Goal: Task Accomplishment & Management: Manage account settings

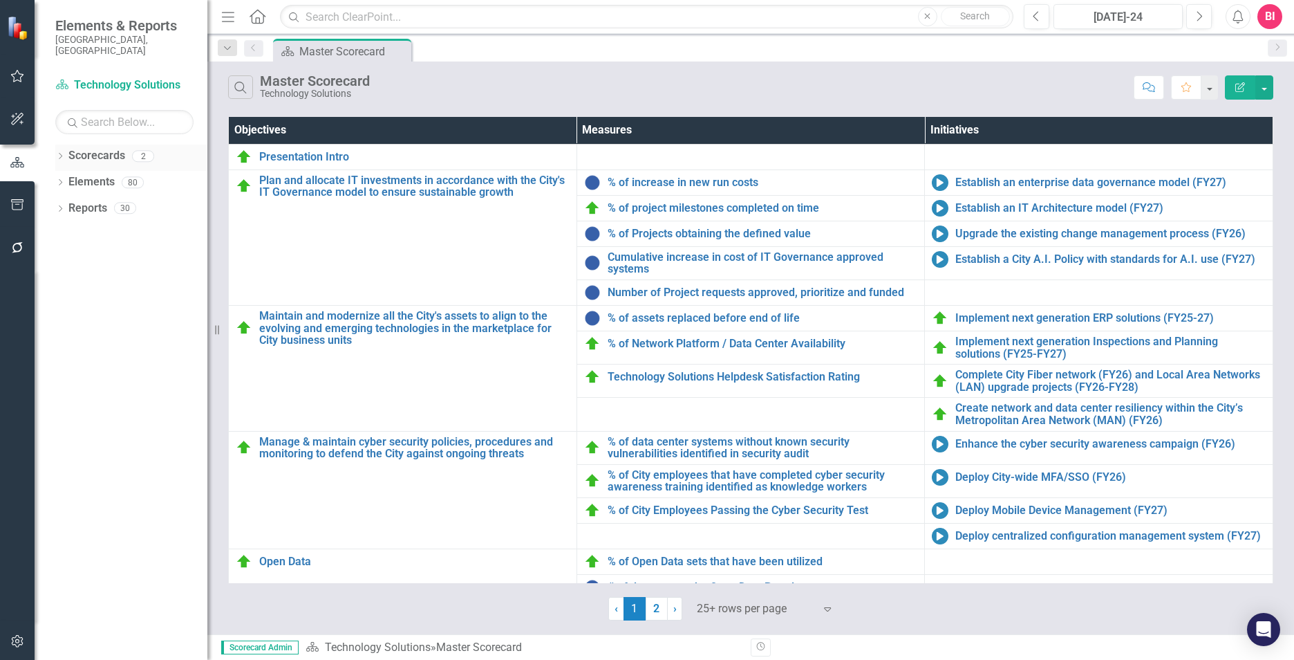
click at [59, 153] on icon "Dropdown" at bounding box center [60, 157] width 10 height 8
click at [68, 178] on icon "Dropdown" at bounding box center [67, 182] width 10 height 8
click at [125, 200] on link "Technology Solutions" at bounding box center [149, 208] width 118 height 16
click at [63, 232] on icon "Dropdown" at bounding box center [60, 236] width 10 height 8
click at [63, 233] on icon at bounding box center [60, 234] width 6 height 3
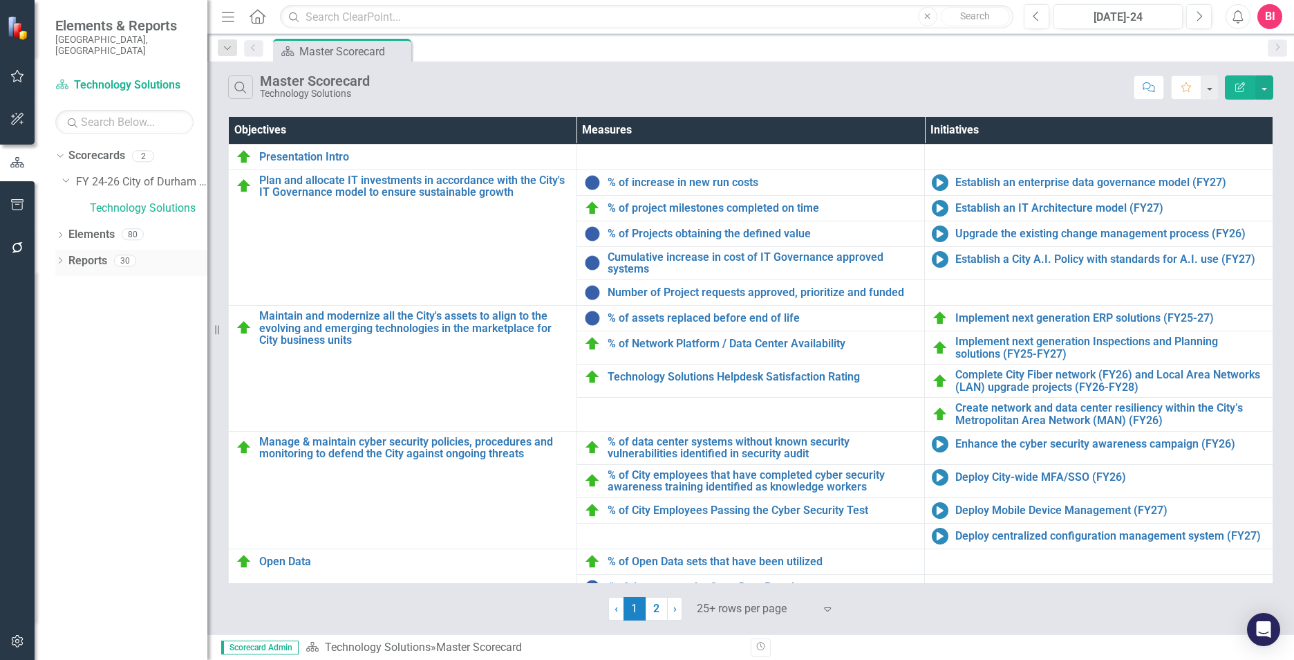
click at [62, 258] on icon "Dropdown" at bounding box center [60, 262] width 10 height 8
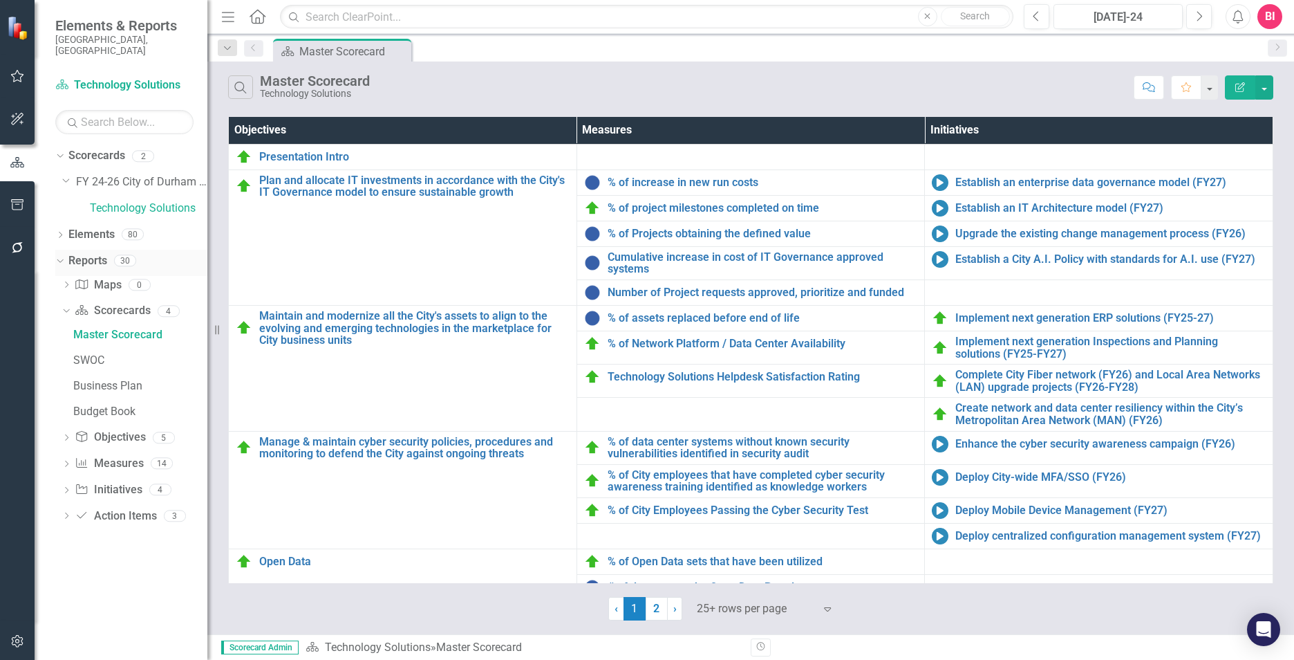
click at [62, 255] on icon "Dropdown" at bounding box center [59, 260] width 8 height 10
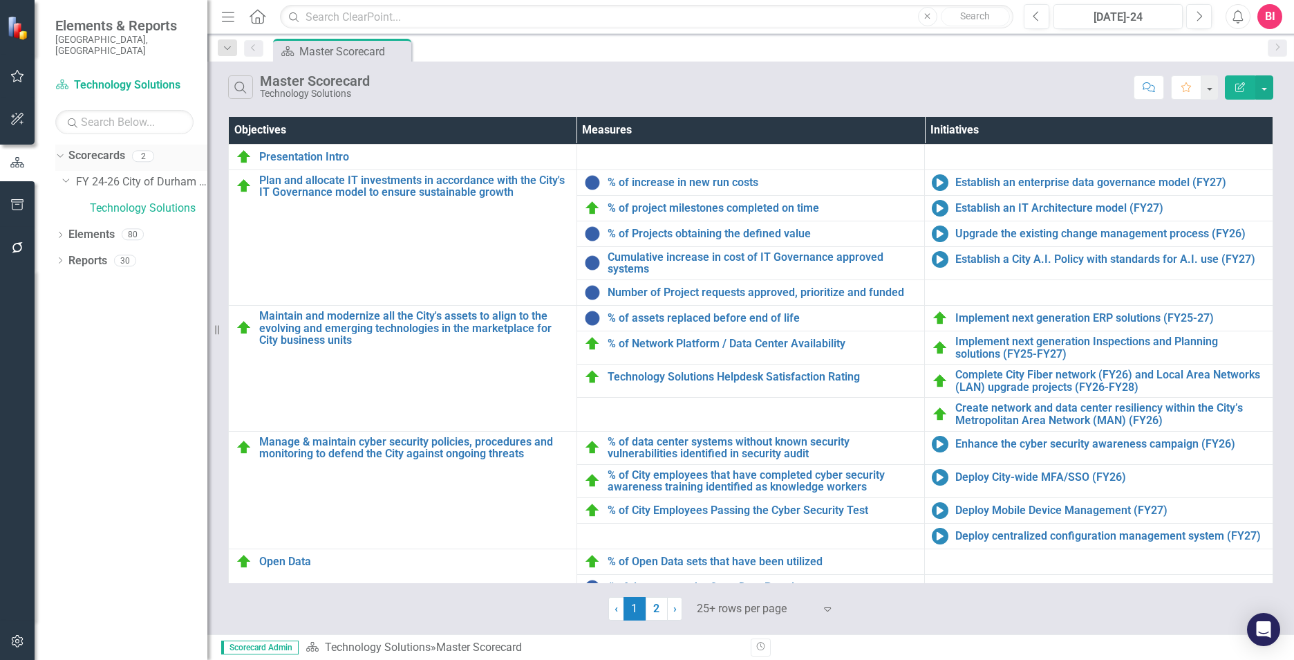
click at [98, 148] on link "Scorecards" at bounding box center [96, 156] width 57 height 16
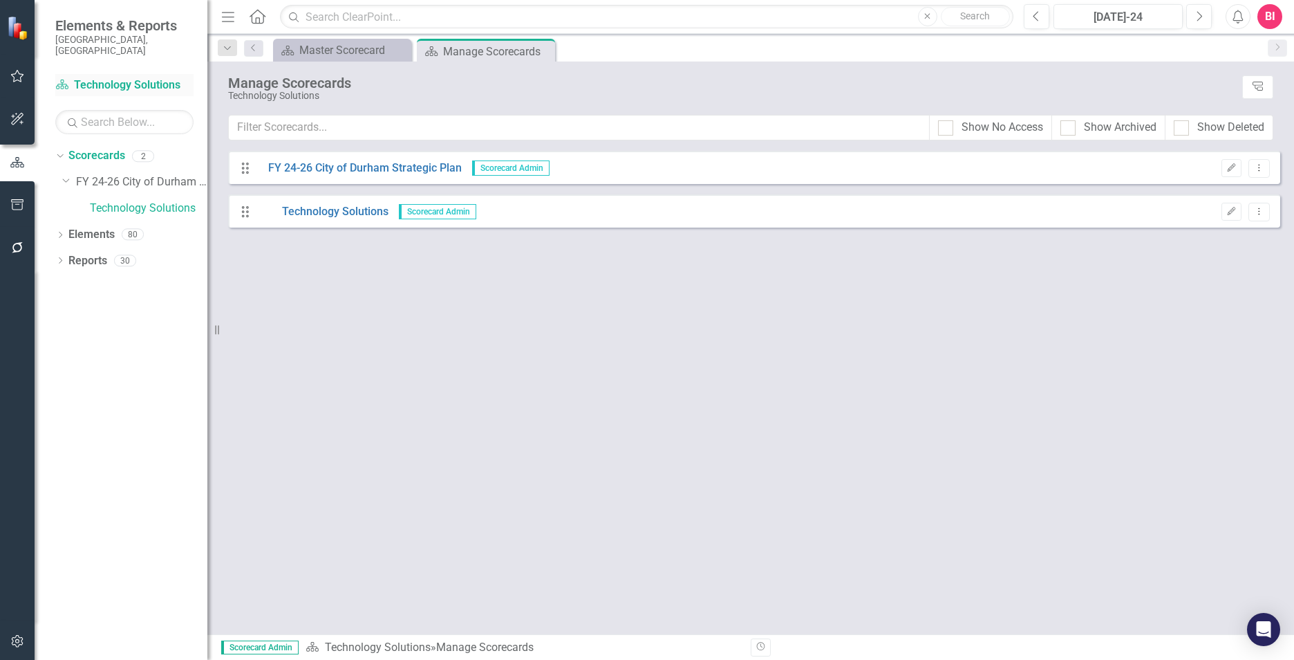
click at [138, 77] on link "Scorecard Technology Solutions" at bounding box center [124, 85] width 138 height 16
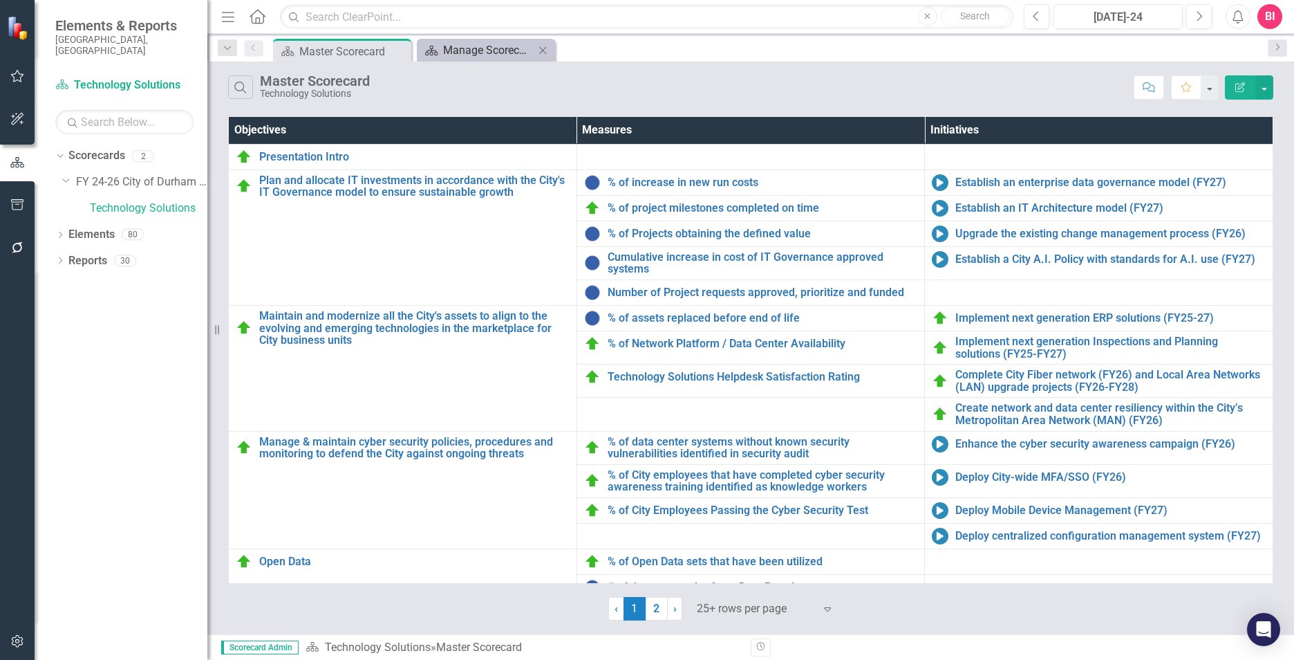
click at [506, 55] on div "Manage Scorecards" at bounding box center [488, 49] width 91 height 17
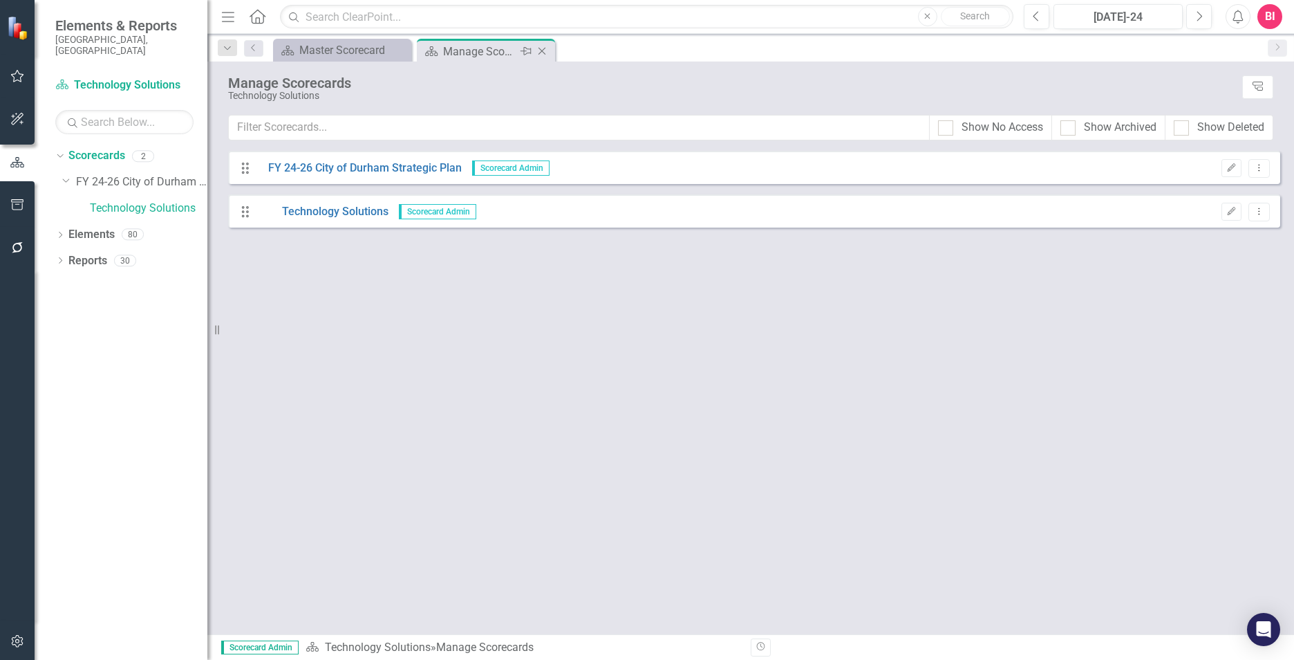
click at [545, 51] on icon "Close" at bounding box center [542, 51] width 14 height 11
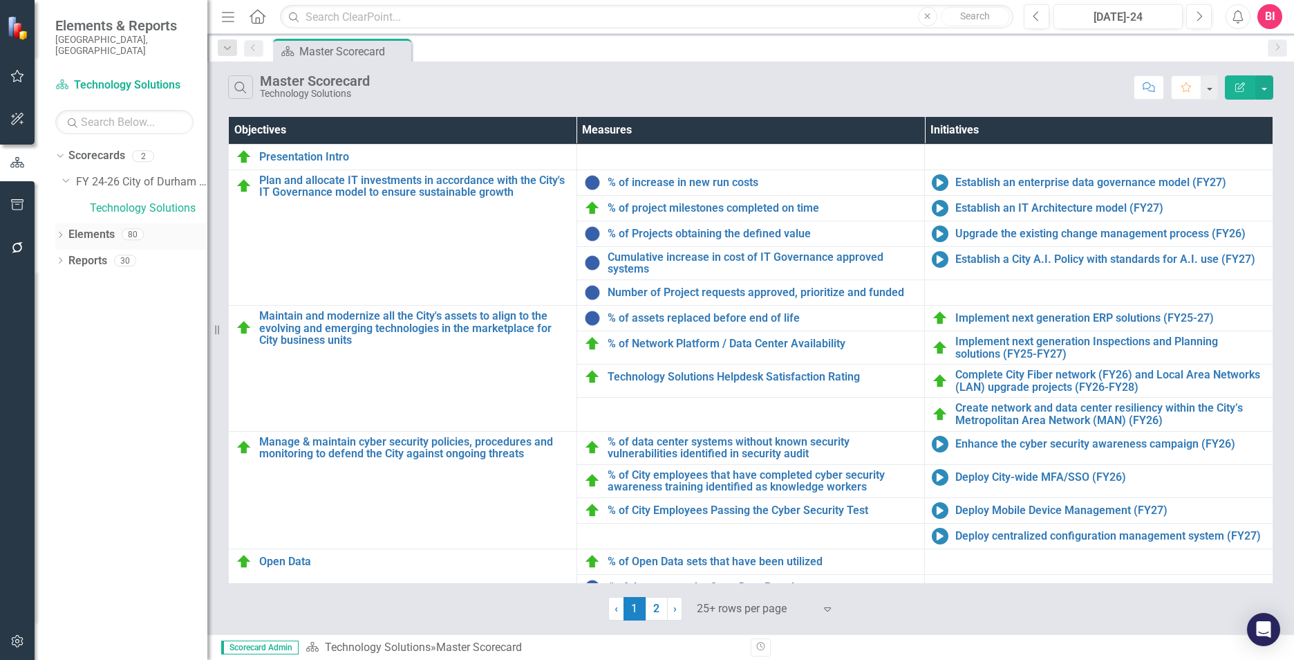
click at [100, 227] on link "Elements" at bounding box center [91, 235] width 46 height 16
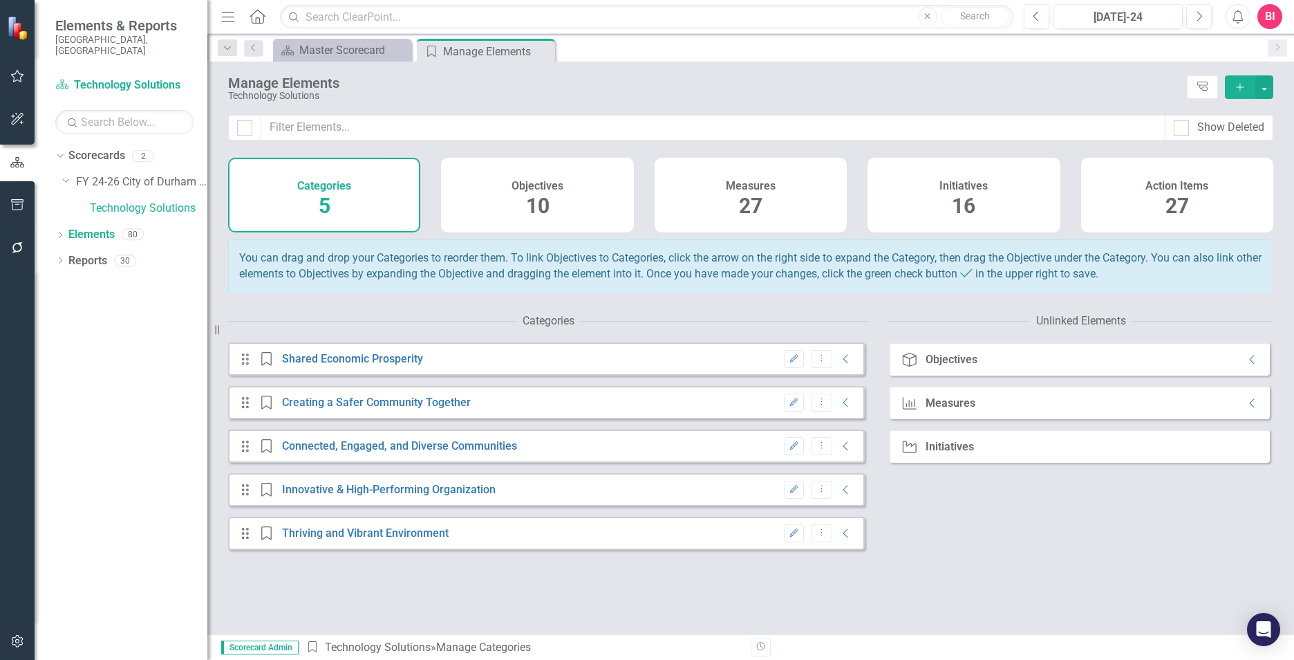
click at [975, 202] on span "16" at bounding box center [964, 206] width 24 height 24
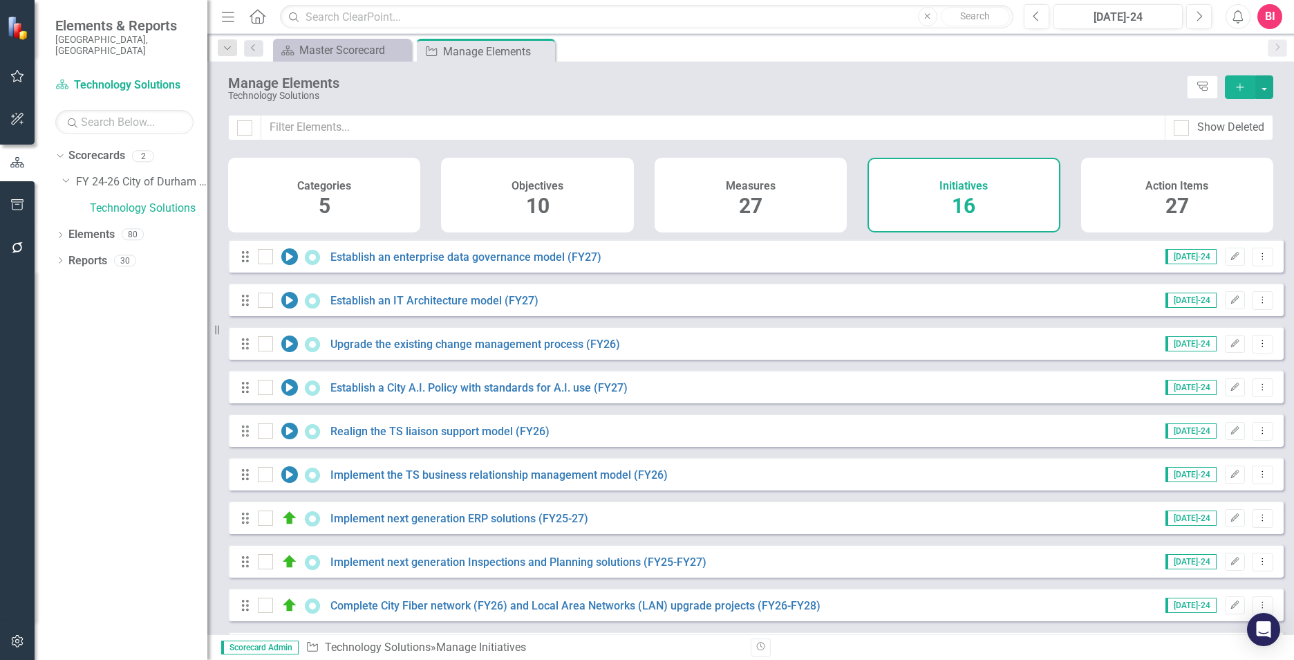
click at [466, 196] on div "Objectives 10" at bounding box center [537, 195] width 192 height 75
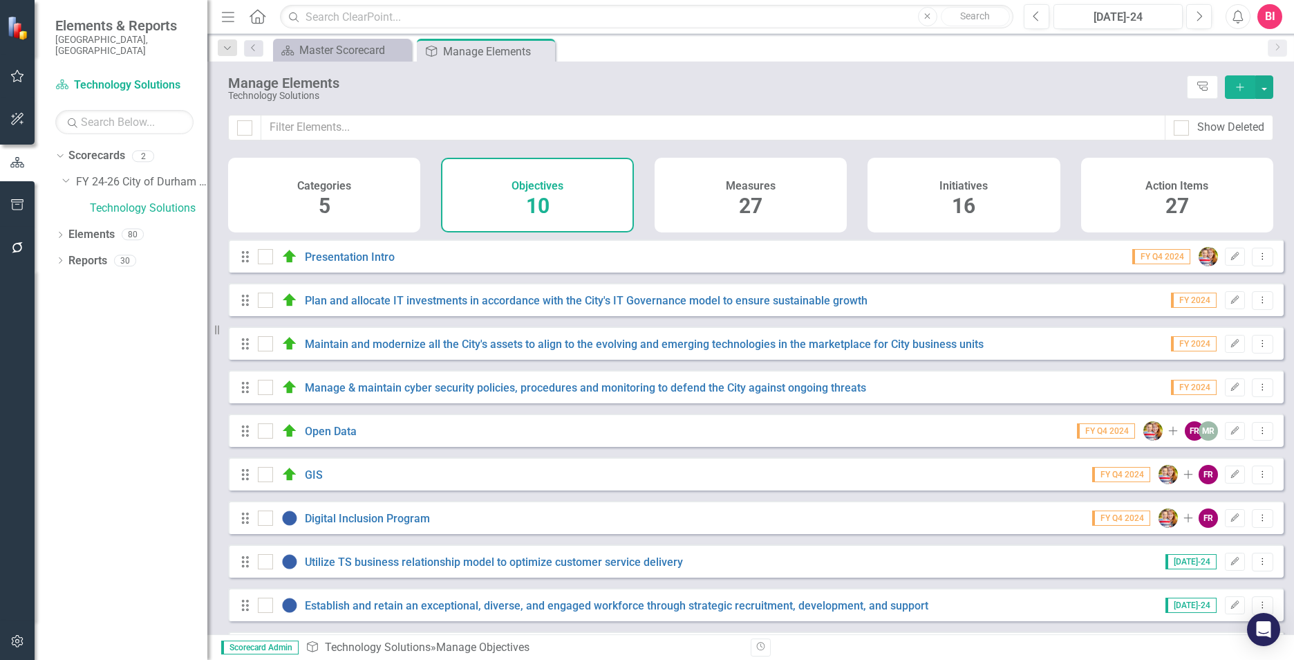
click at [739, 203] on span "27" at bounding box center [751, 206] width 24 height 24
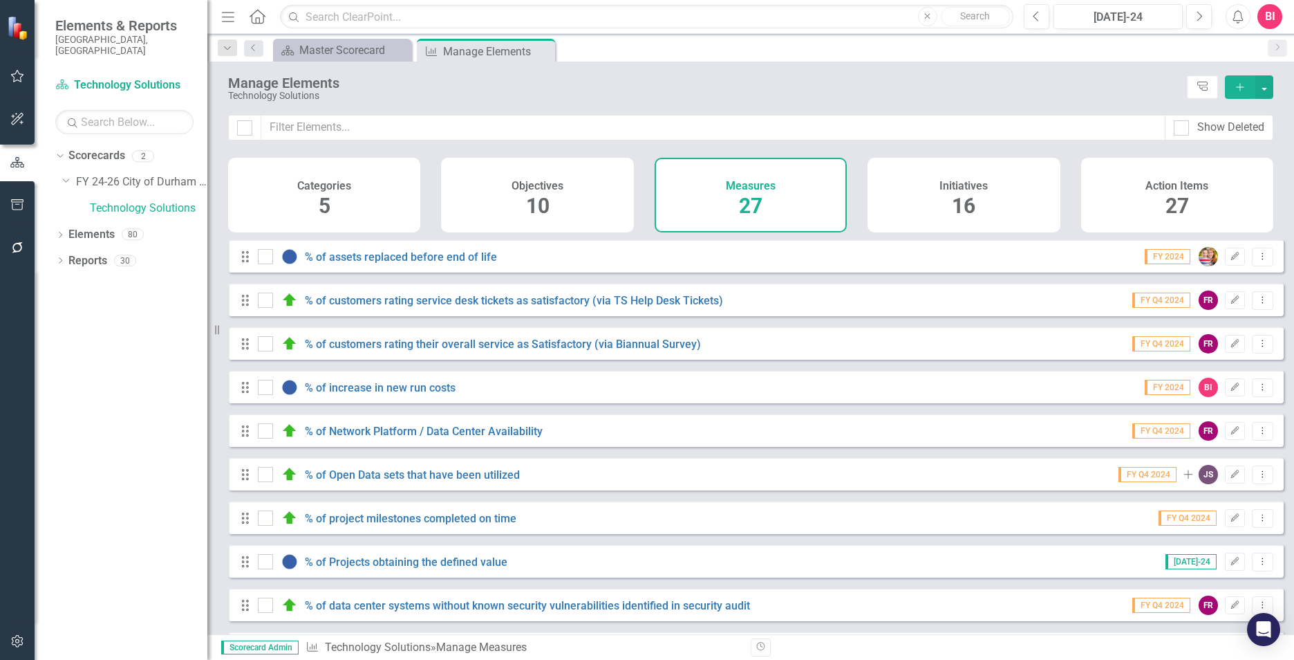
click at [535, 197] on span "10" at bounding box center [538, 206] width 24 height 24
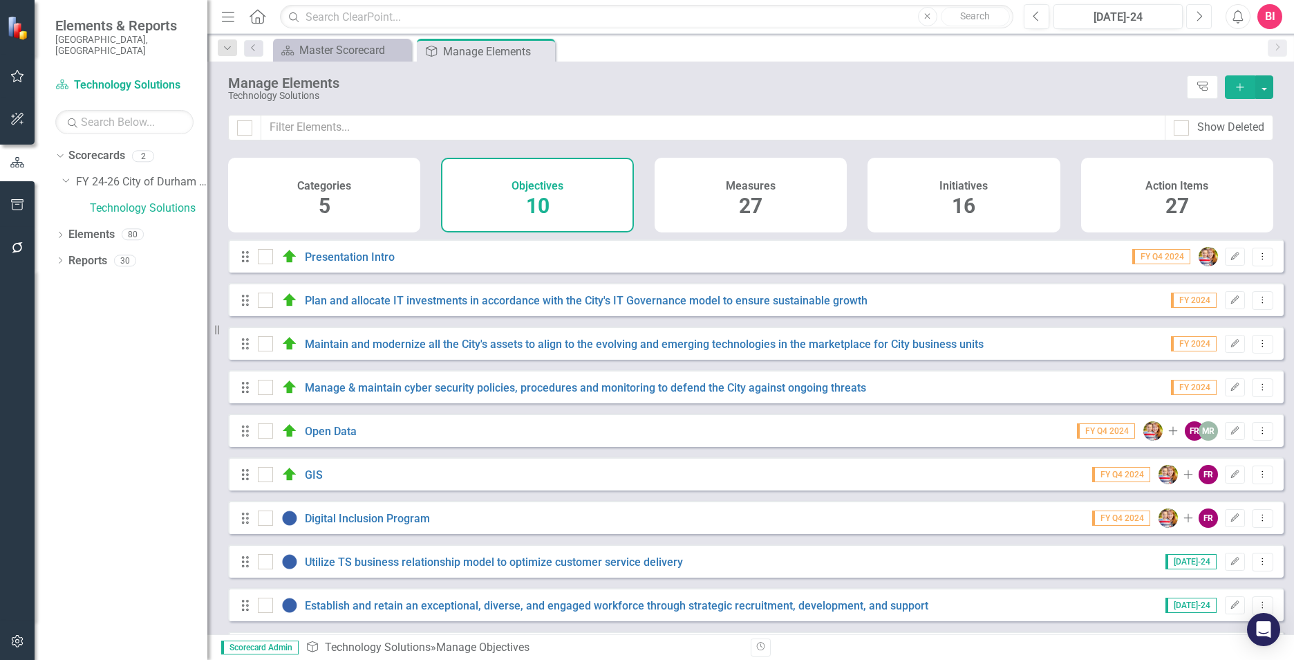
click at [1197, 20] on icon "Next" at bounding box center [1199, 16] width 8 height 12
click at [1198, 20] on icon "button" at bounding box center [1200, 16] width 6 height 10
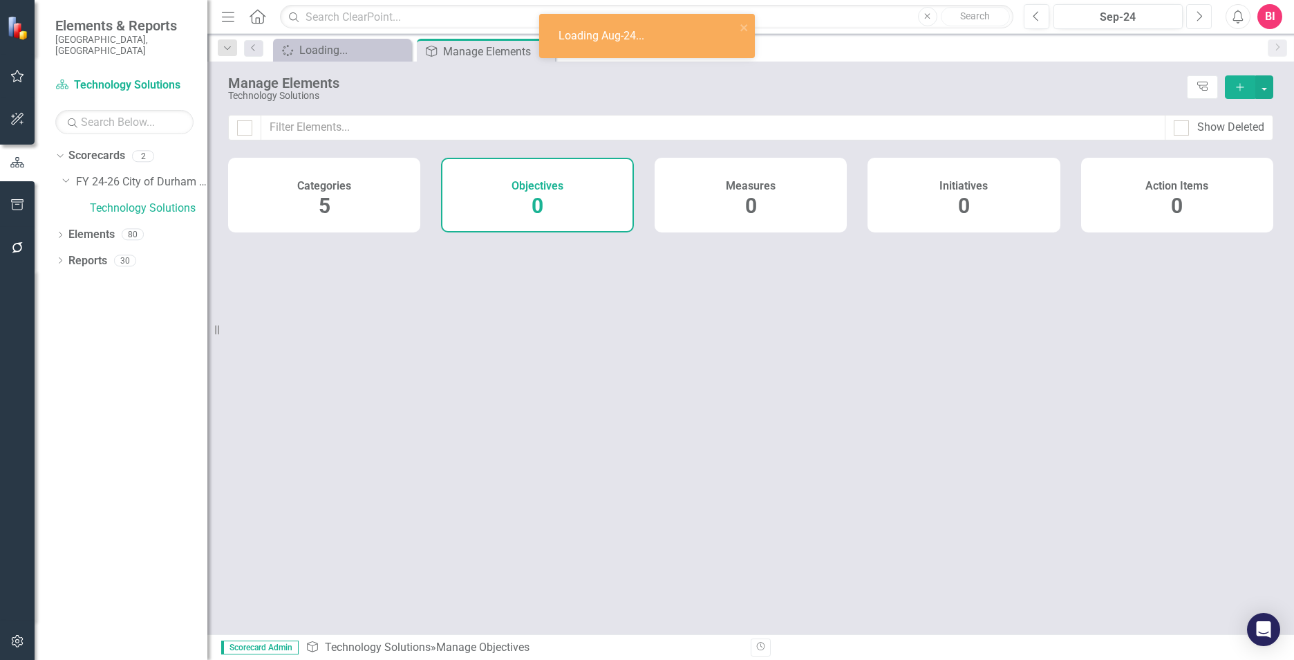
click at [1198, 20] on icon "button" at bounding box center [1200, 16] width 6 height 10
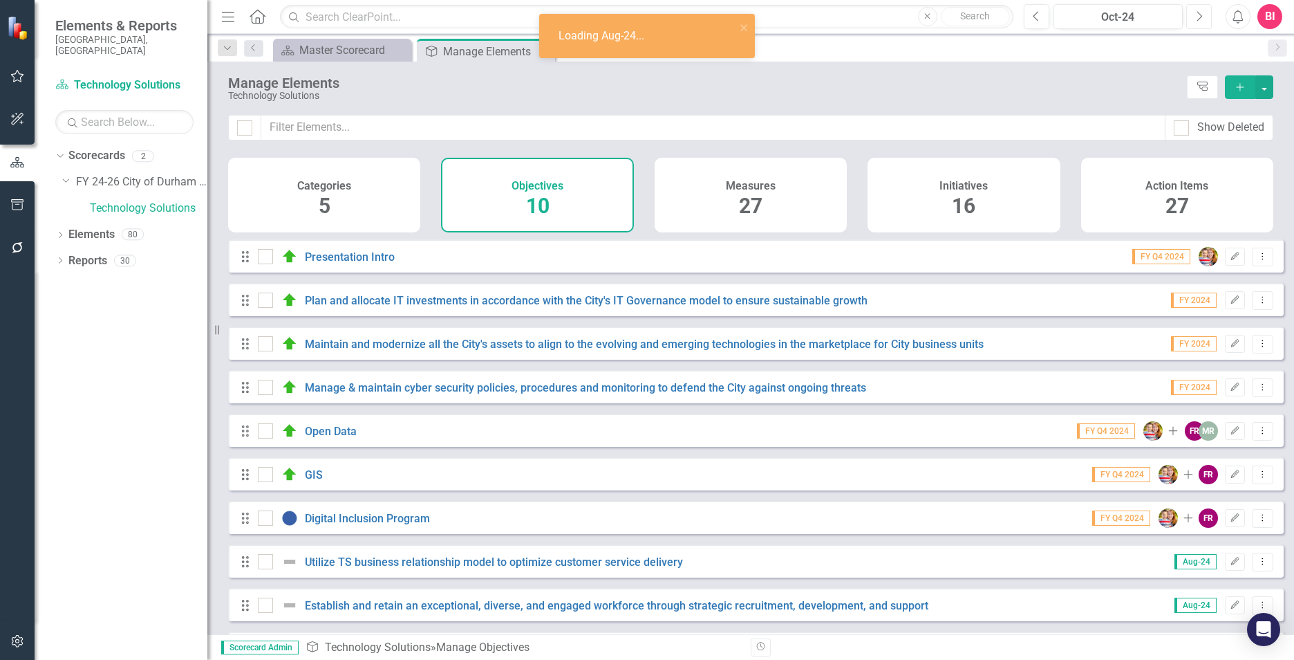
click at [1198, 20] on icon "button" at bounding box center [1200, 16] width 6 height 10
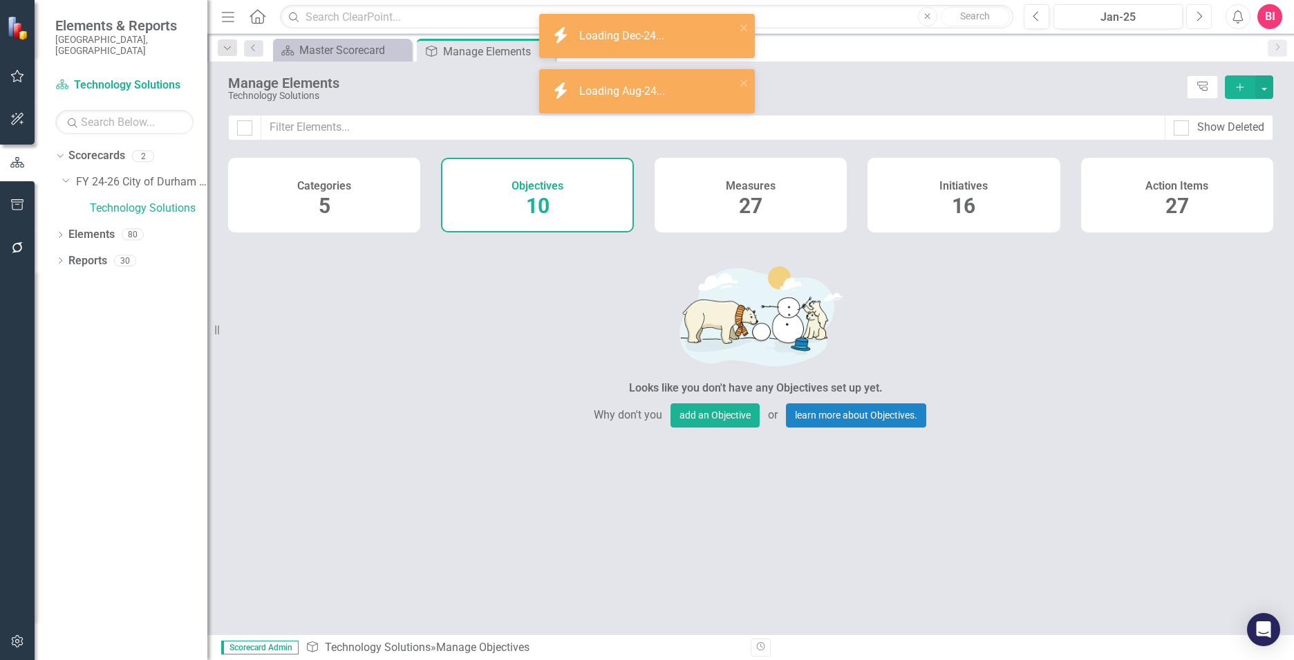
click at [1198, 20] on icon "button" at bounding box center [1200, 16] width 6 height 10
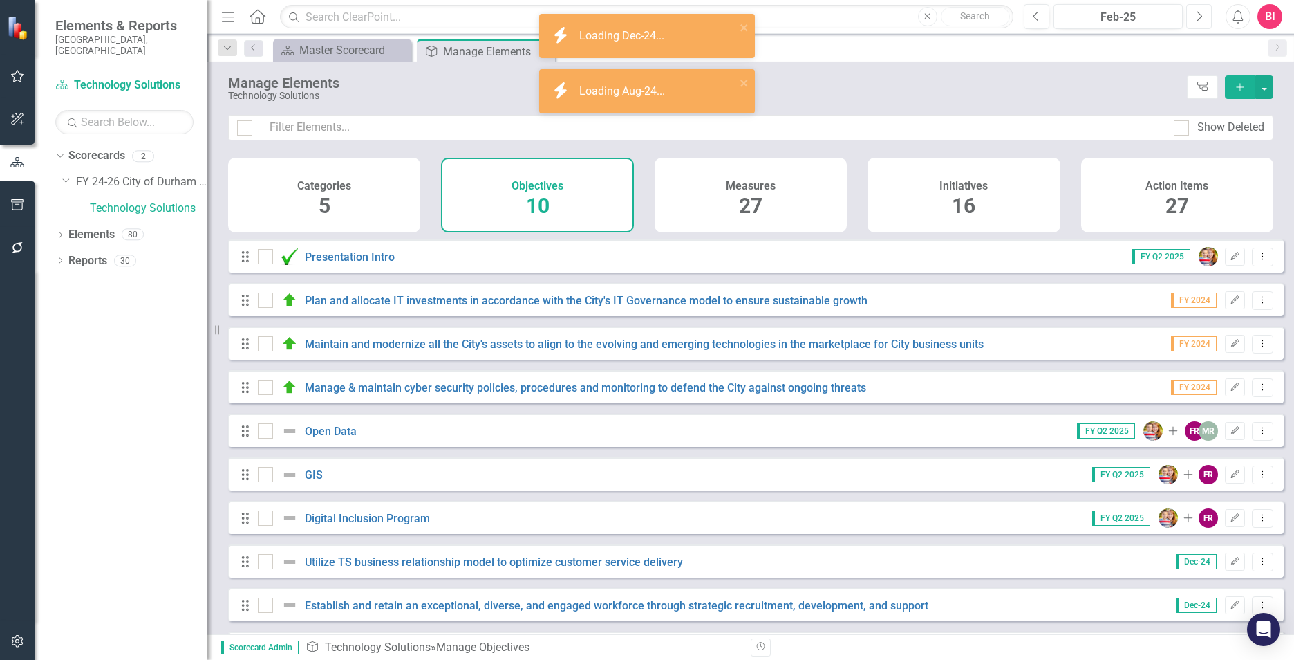
click at [1198, 19] on icon "Next" at bounding box center [1199, 16] width 8 height 12
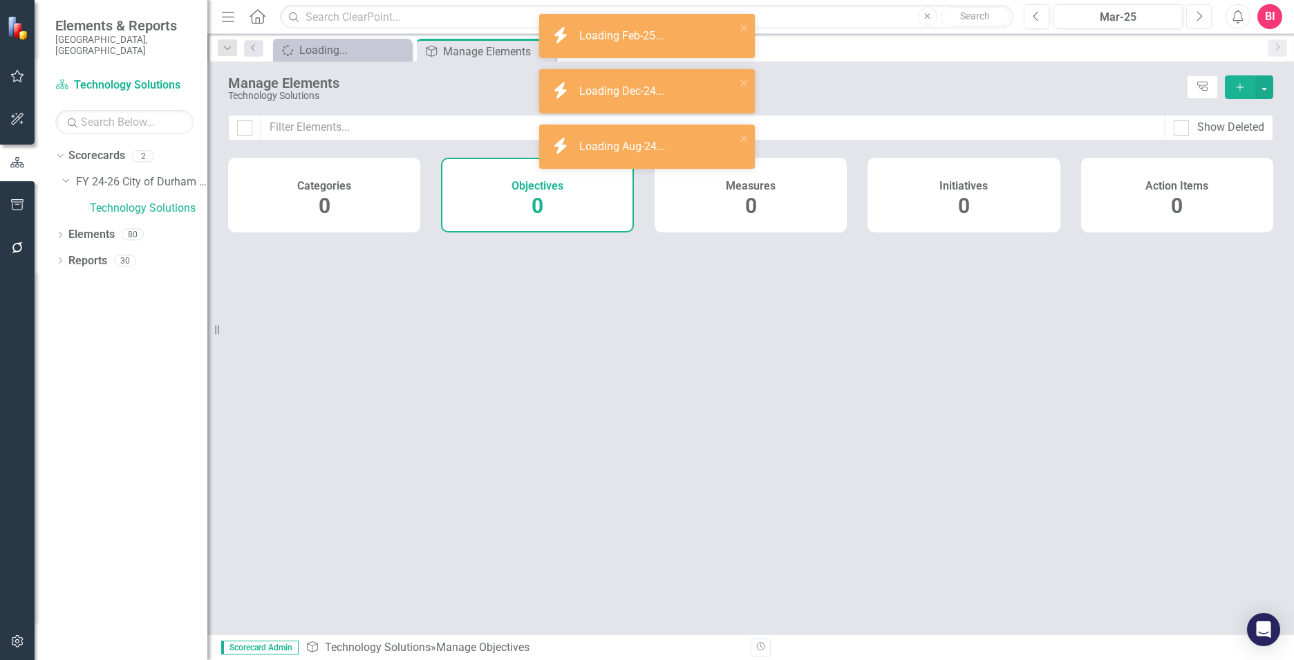
click at [1197, 19] on icon "Next" at bounding box center [1199, 16] width 8 height 12
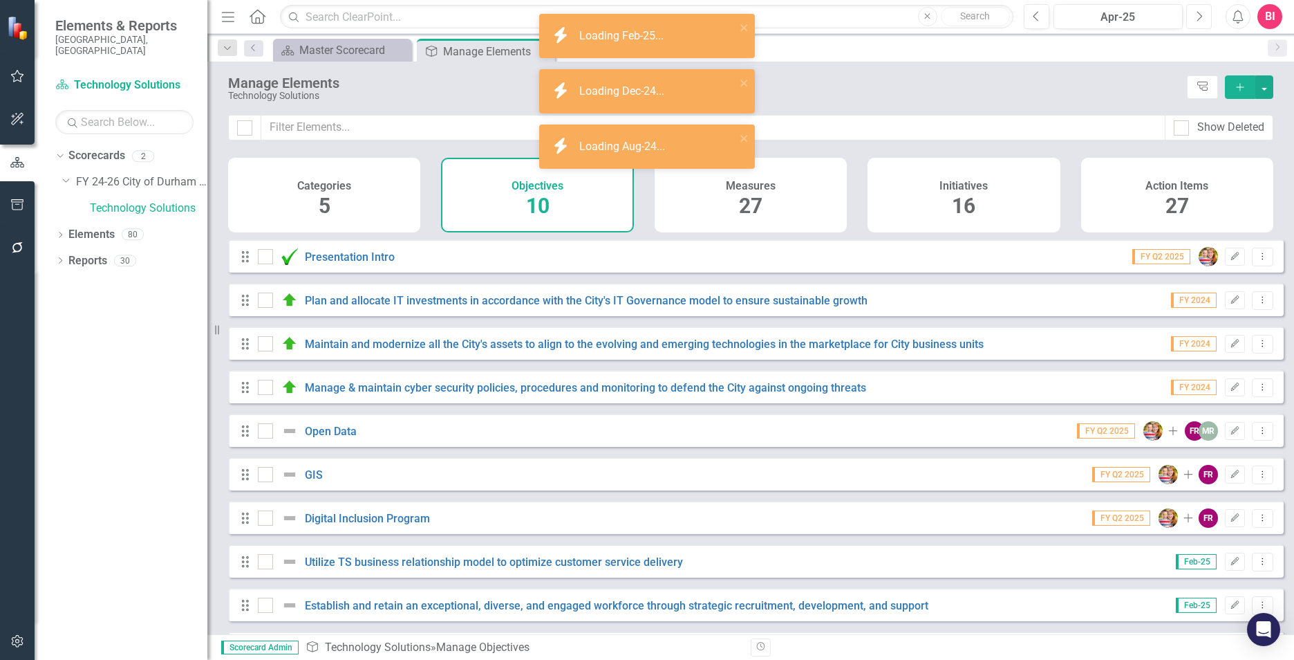
click at [1197, 19] on icon "Next" at bounding box center [1199, 16] width 8 height 12
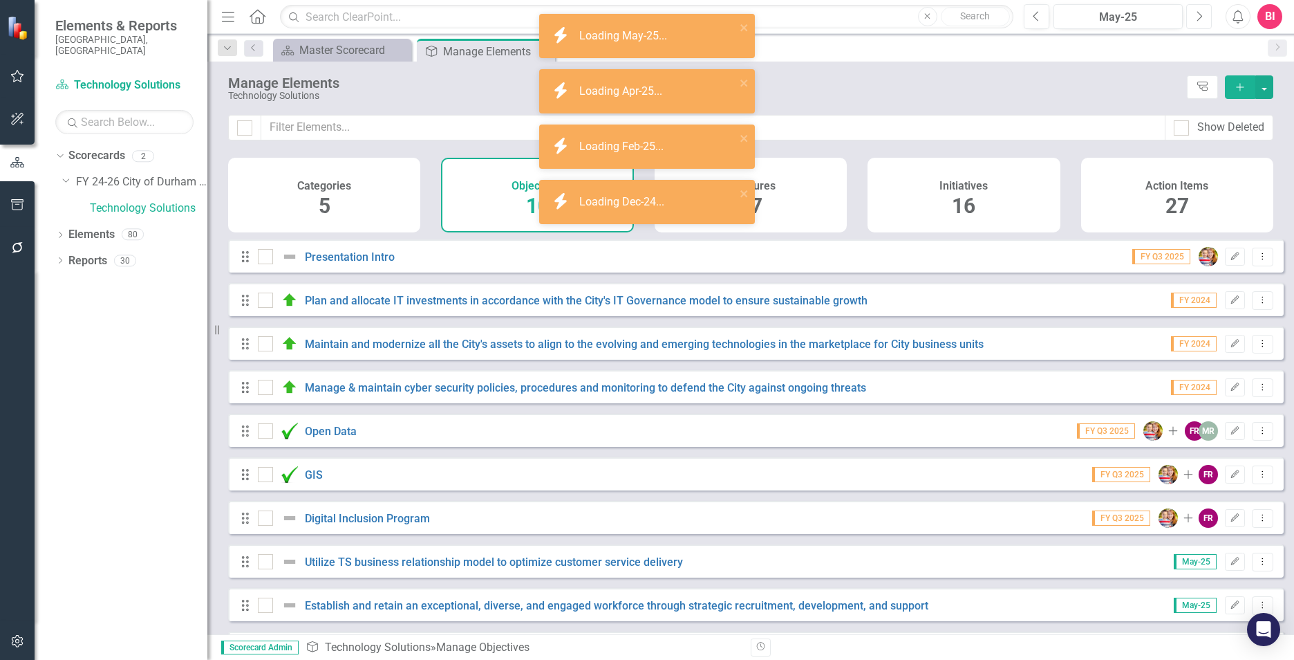
click at [1197, 19] on icon "Next" at bounding box center [1199, 16] width 8 height 12
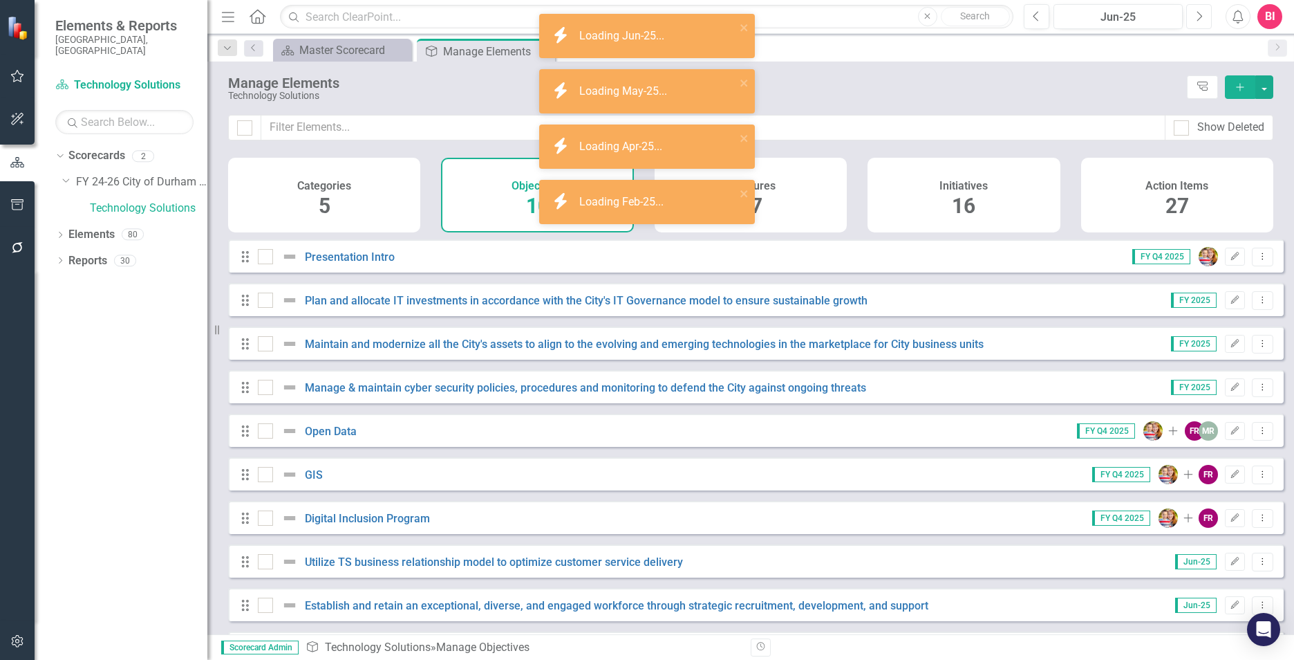
click at [1197, 19] on icon "Next" at bounding box center [1199, 16] width 8 height 12
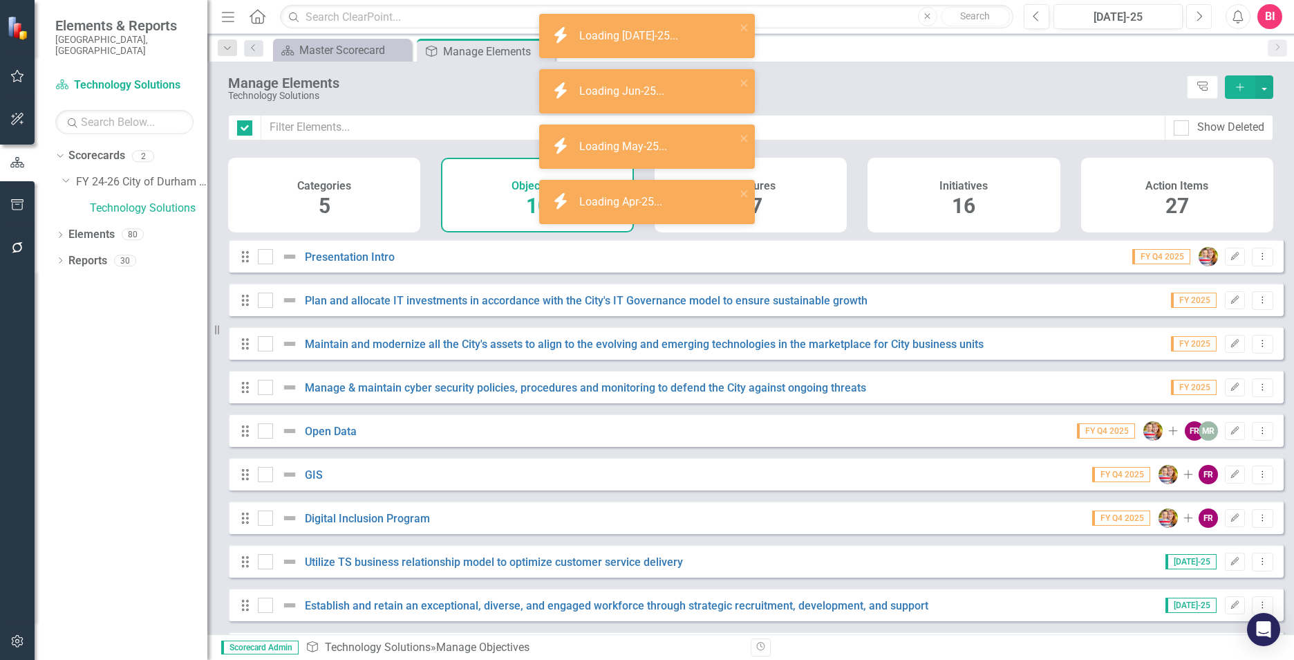
checkbox input "false"
click at [1197, 19] on icon "Next" at bounding box center [1199, 16] width 8 height 12
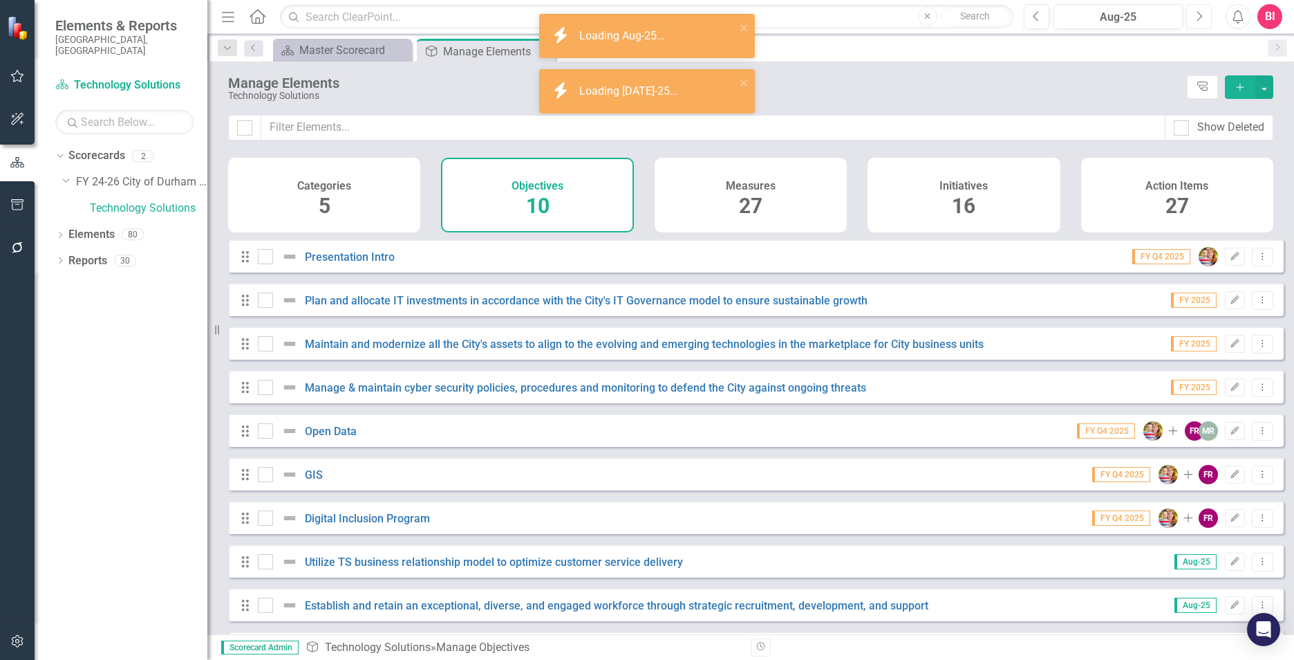
click at [1195, 20] on button "Next" at bounding box center [1199, 16] width 26 height 25
click at [1112, 24] on div "Sep-25" at bounding box center [1118, 17] width 120 height 17
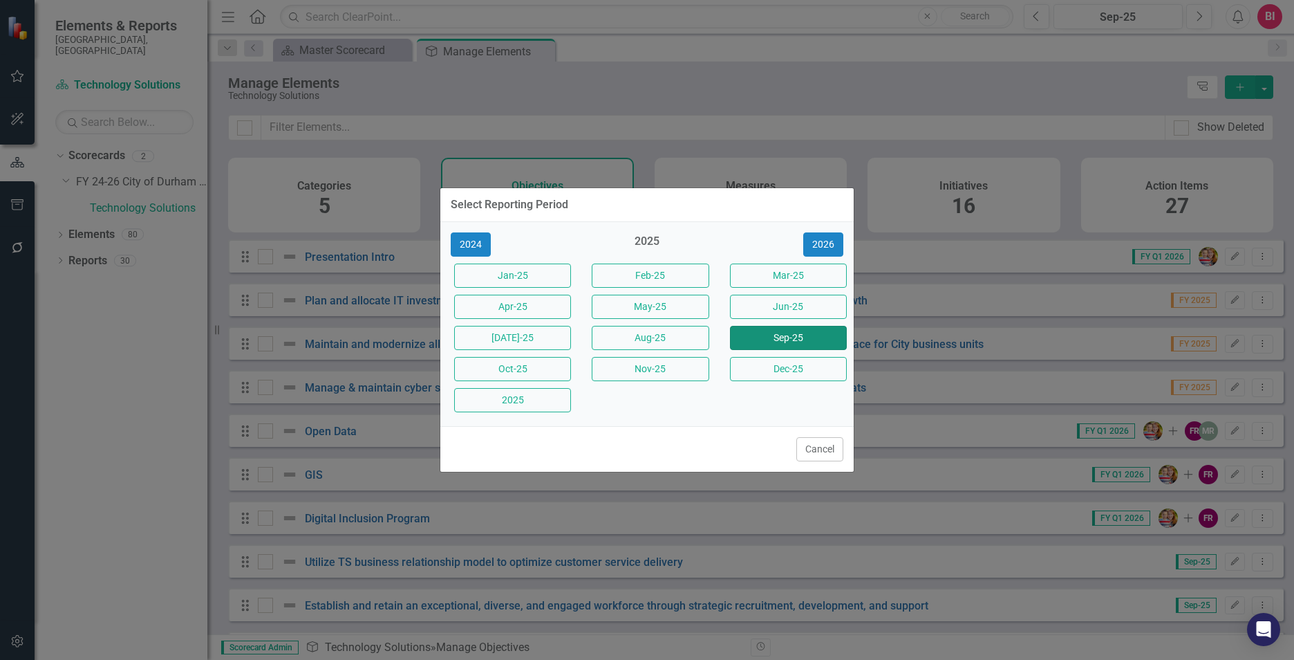
click at [778, 337] on button "Sep-25" at bounding box center [788, 338] width 117 height 24
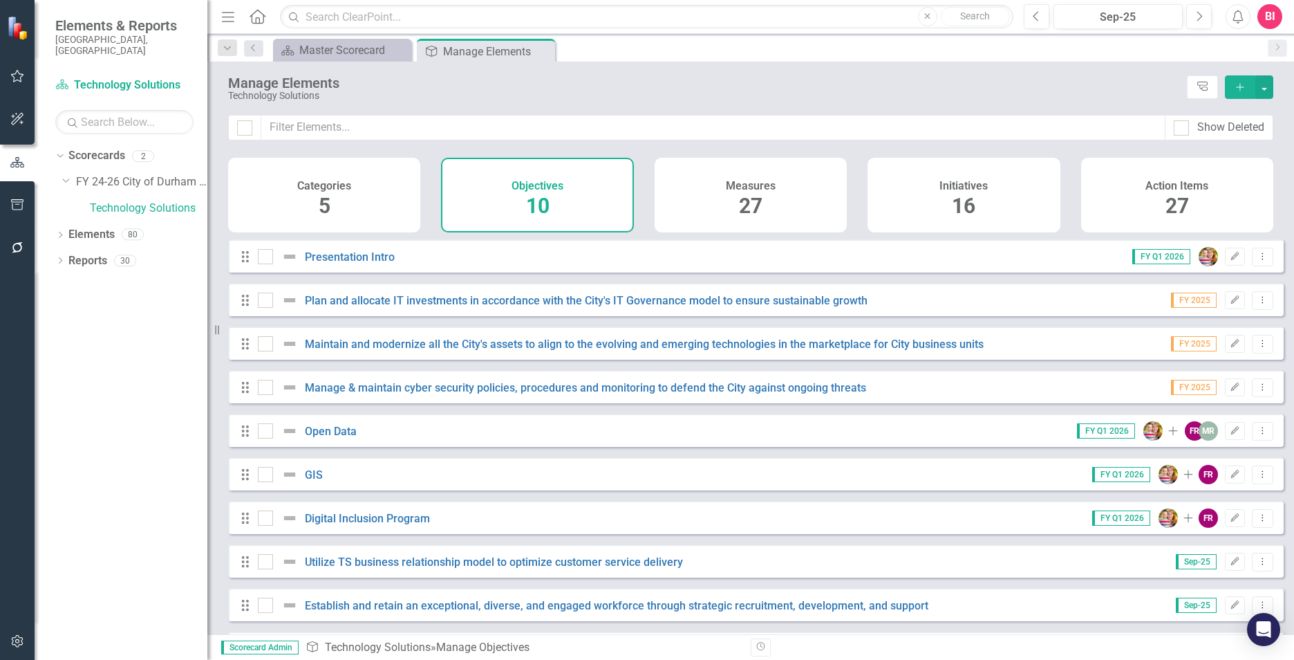
click at [555, 185] on h4 "Objectives" at bounding box center [538, 186] width 52 height 12
click at [546, 53] on icon "Close" at bounding box center [542, 51] width 14 height 11
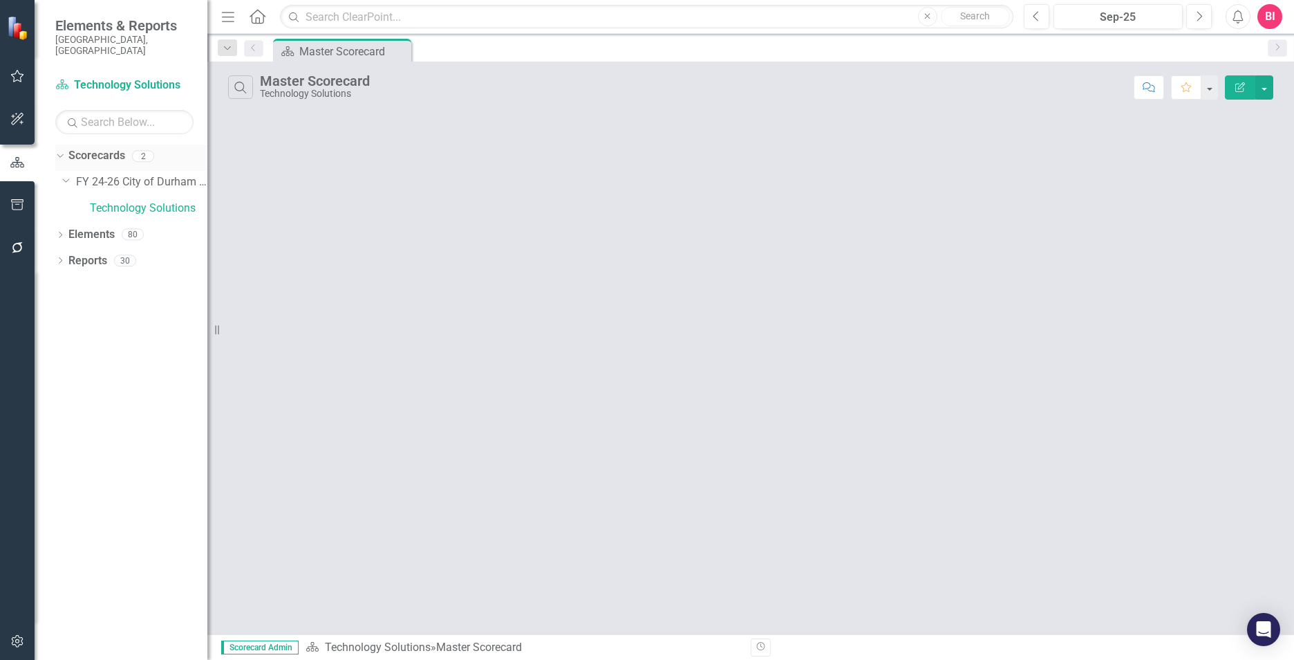
click at [95, 148] on link "Scorecards" at bounding box center [96, 156] width 57 height 16
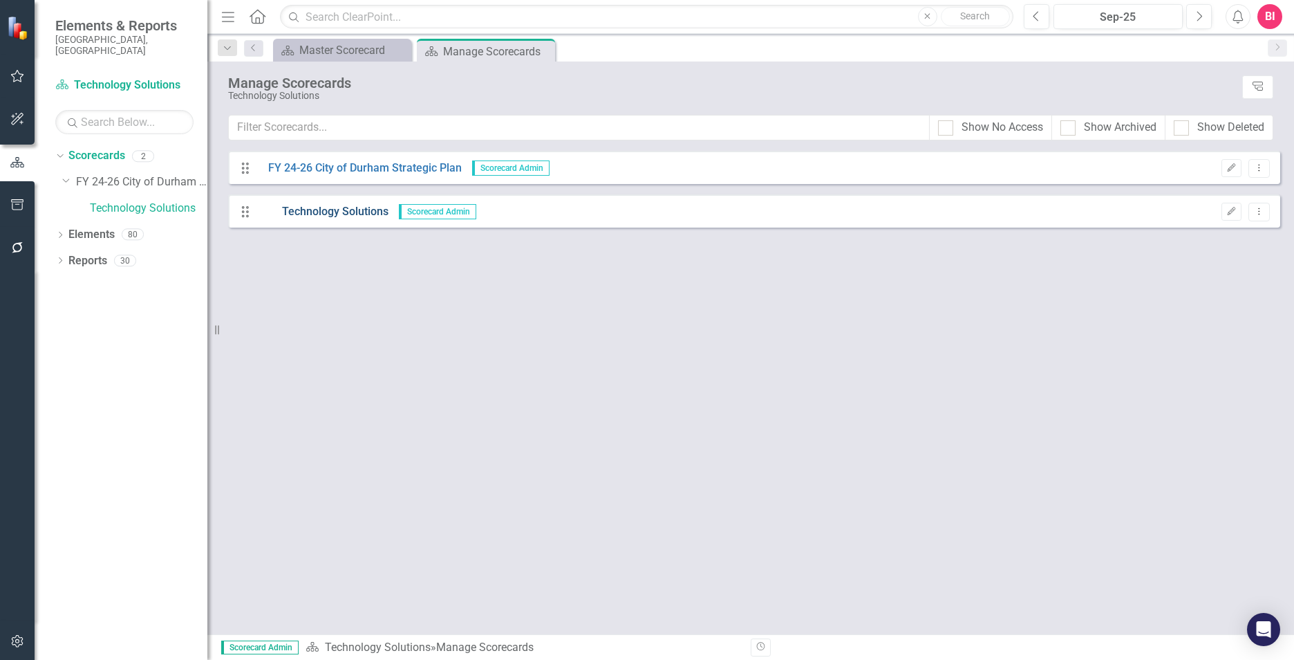
click at [330, 215] on link "Technology Solutions" at bounding box center [323, 212] width 131 height 16
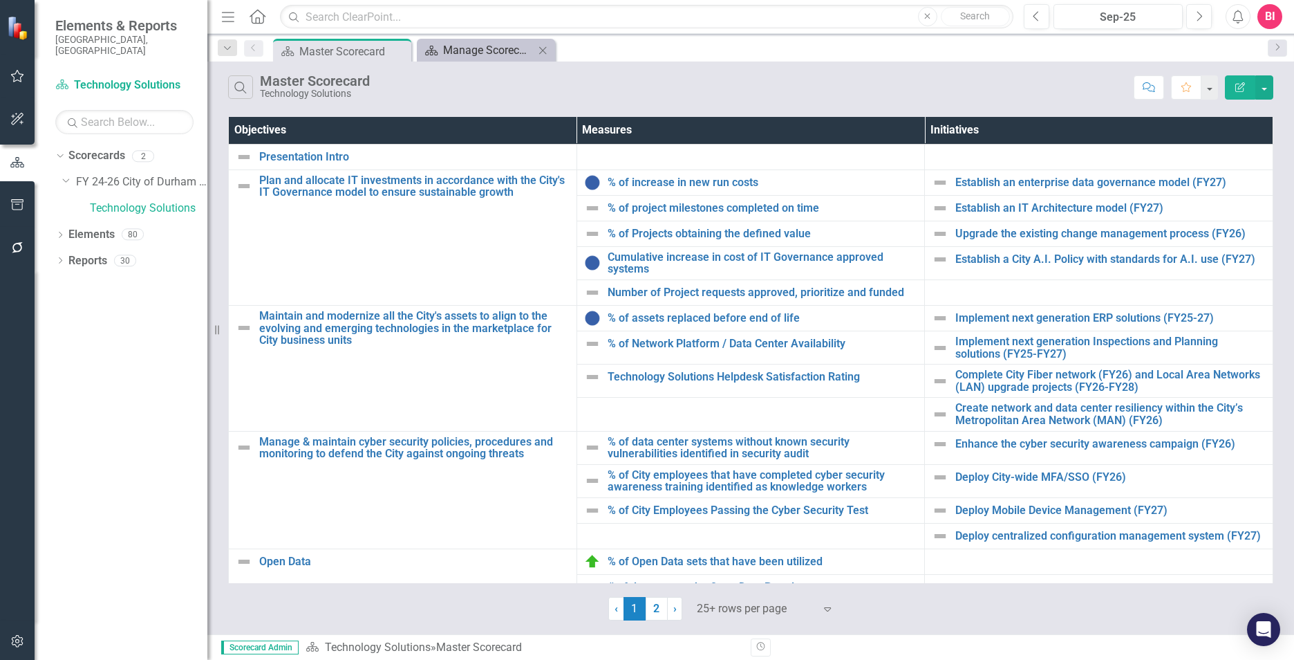
click at [478, 51] on div "Manage Scorecards" at bounding box center [488, 49] width 91 height 17
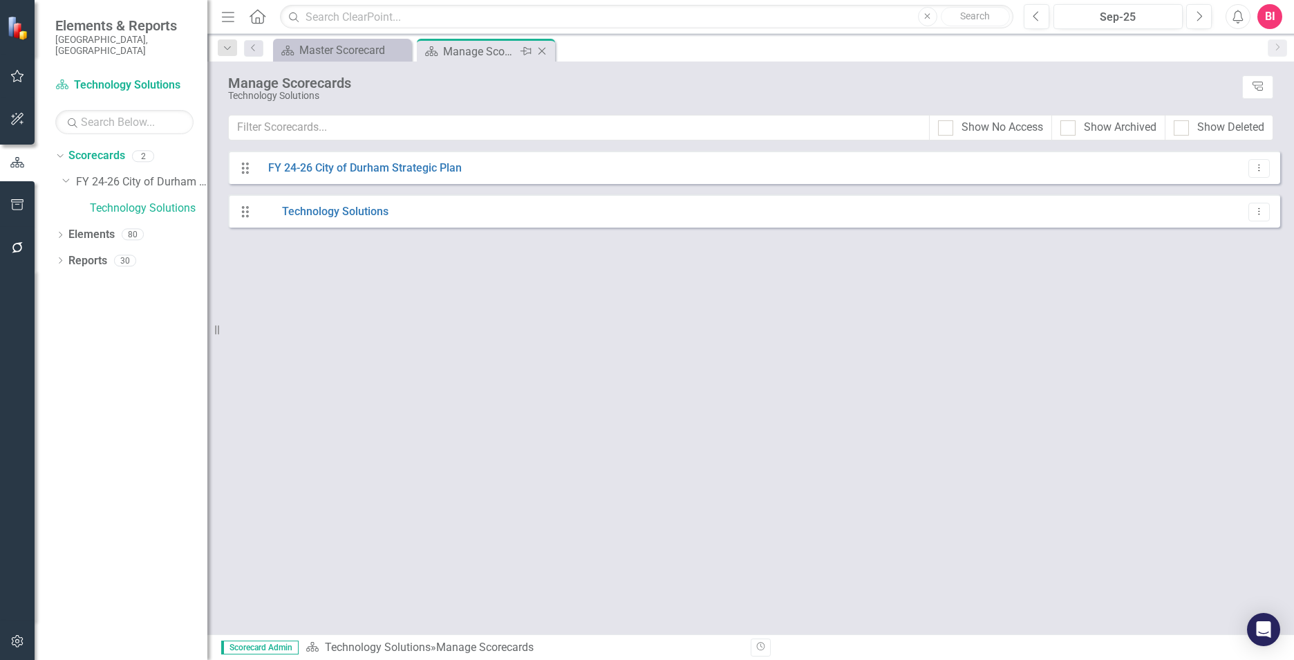
click at [545, 55] on icon "Close" at bounding box center [542, 51] width 14 height 11
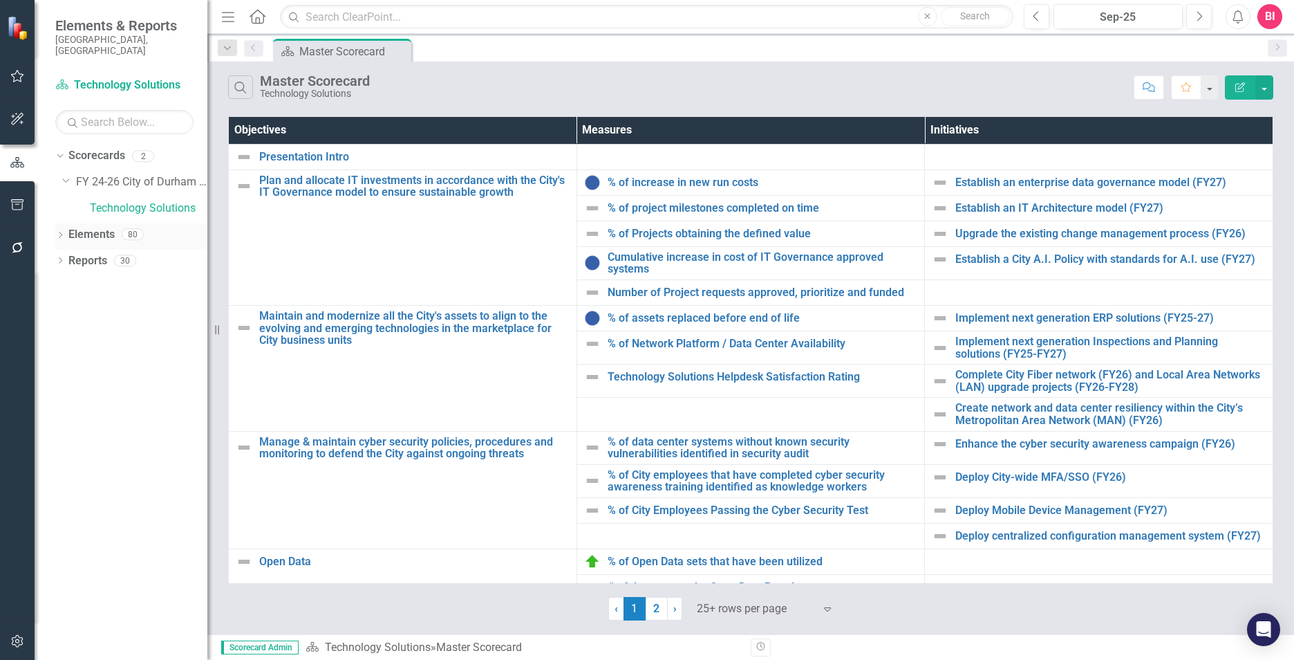
click at [84, 227] on link "Elements" at bounding box center [91, 235] width 46 height 16
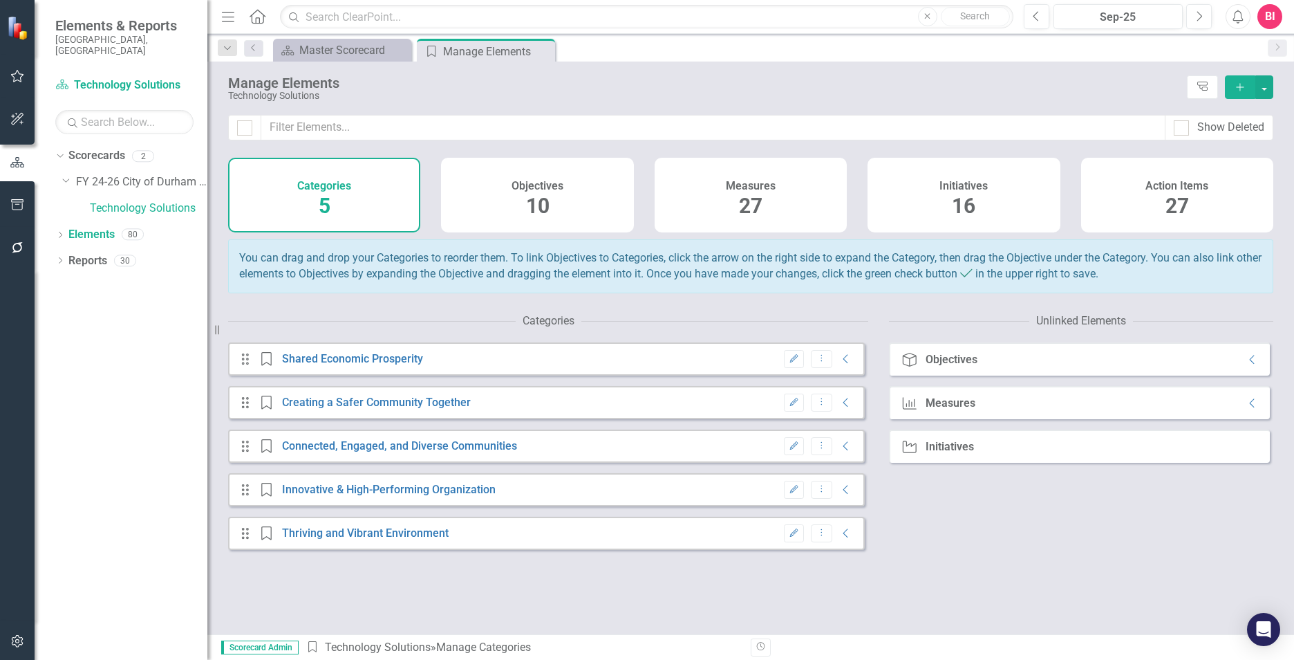
click at [767, 214] on div "Measures 27" at bounding box center [751, 195] width 192 height 75
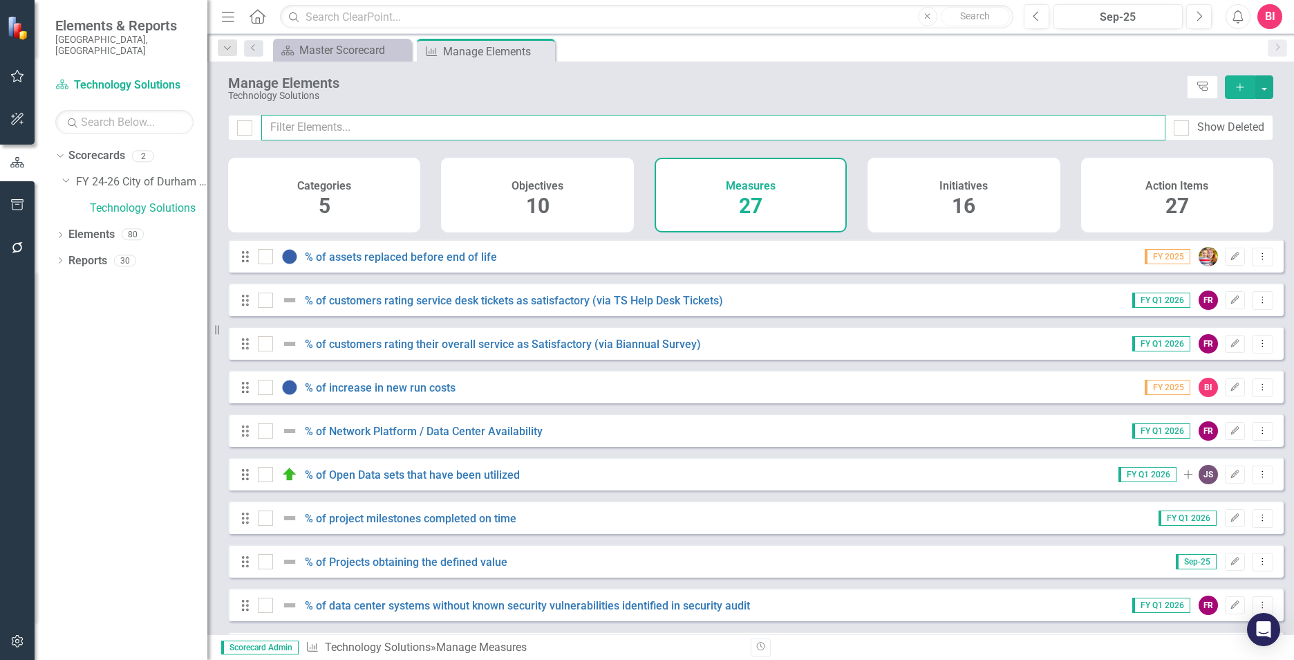
click at [315, 133] on input "text" at bounding box center [713, 128] width 904 height 26
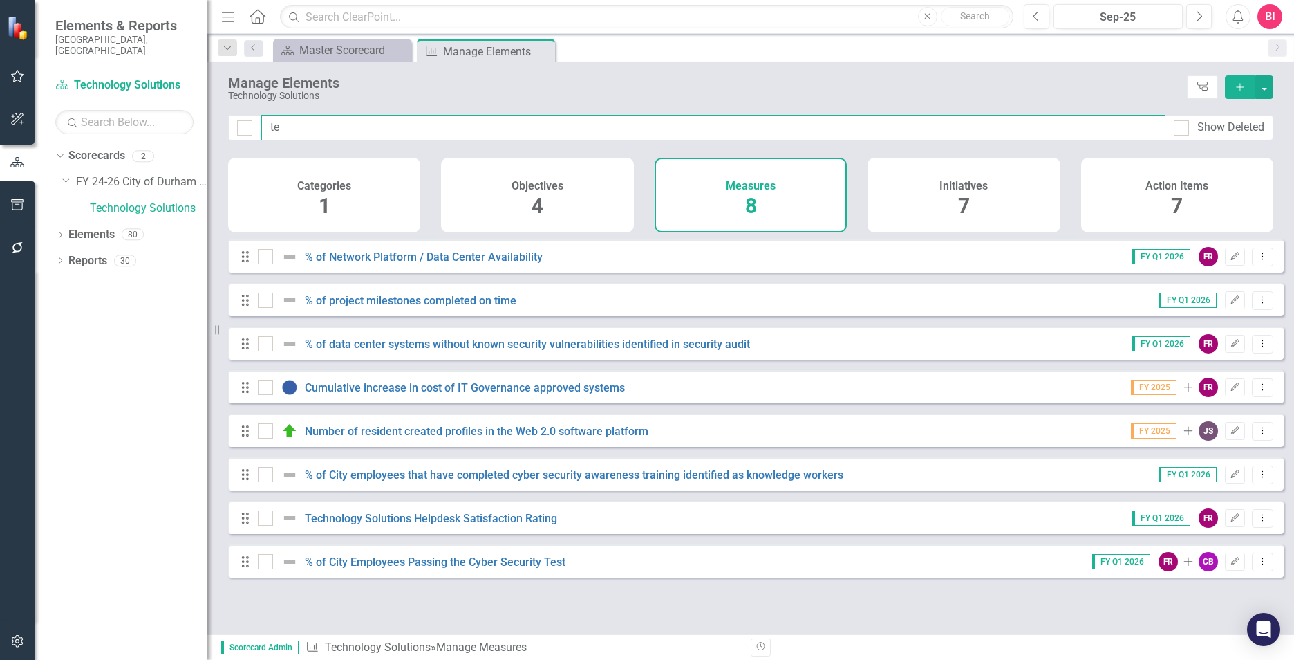
type input "t"
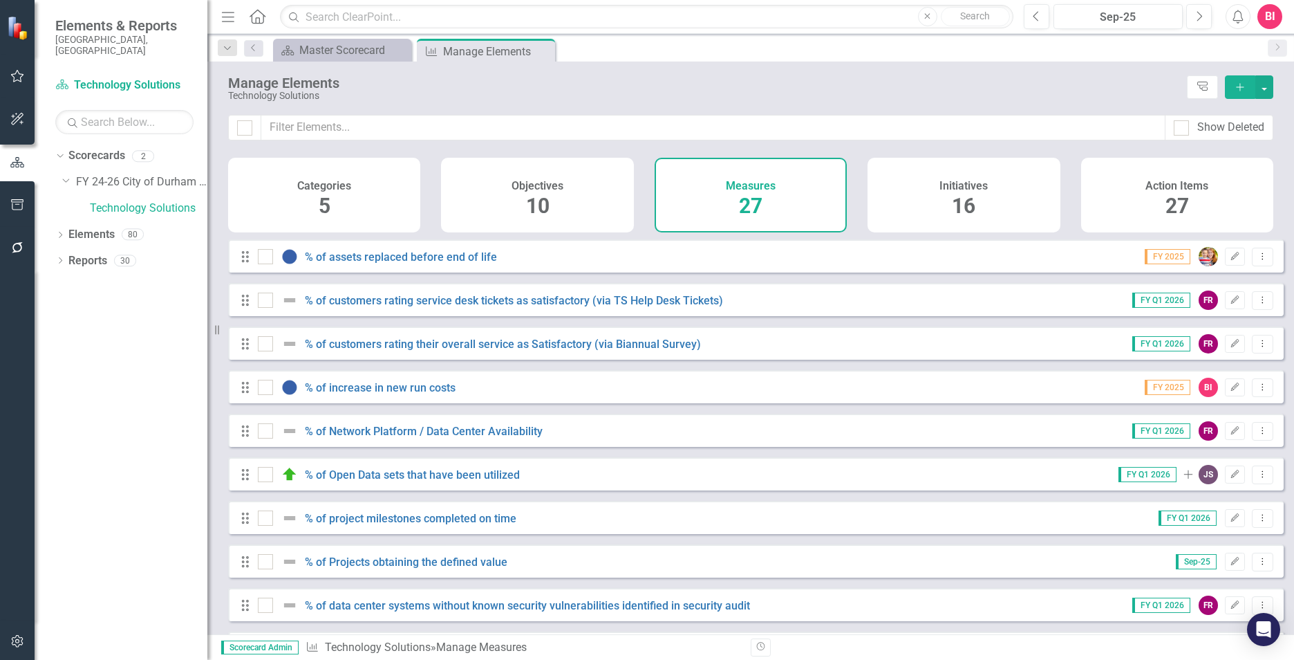
click at [1202, 187] on h4 "Action Items" at bounding box center [1177, 186] width 63 height 12
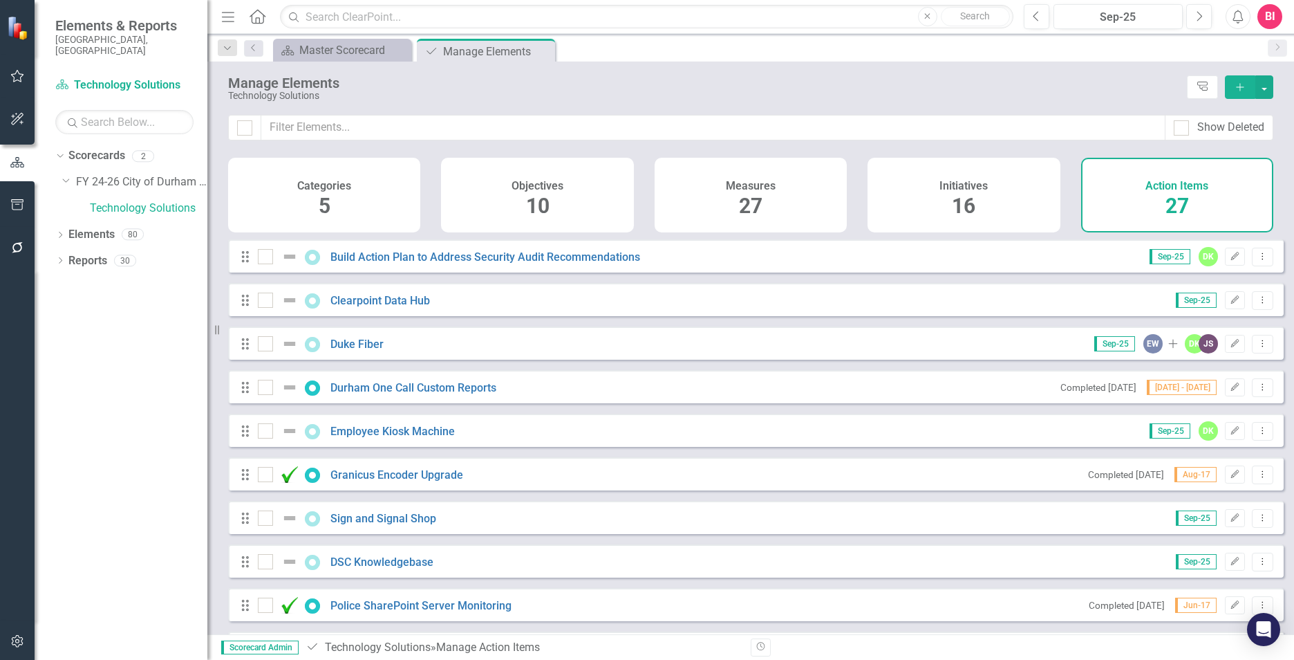
click at [722, 209] on div "Measures 27" at bounding box center [751, 195] width 192 height 75
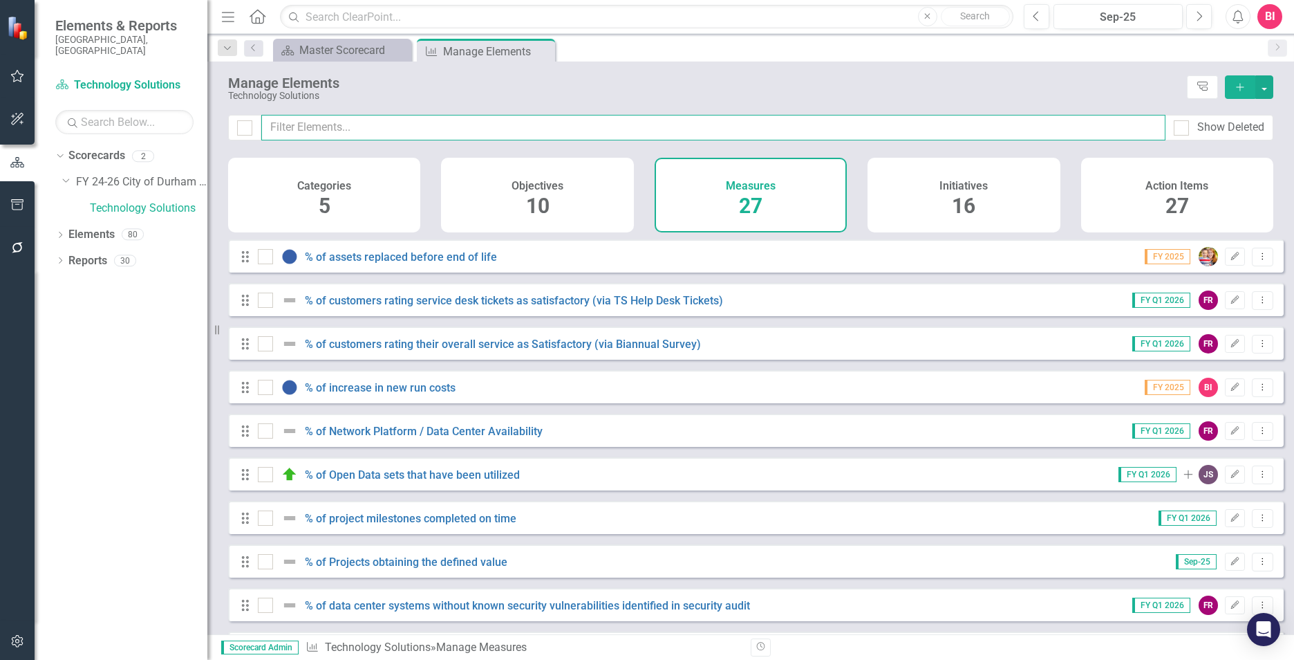
click at [448, 127] on input "text" at bounding box center [713, 128] width 904 height 26
type input "te"
checkbox input "false"
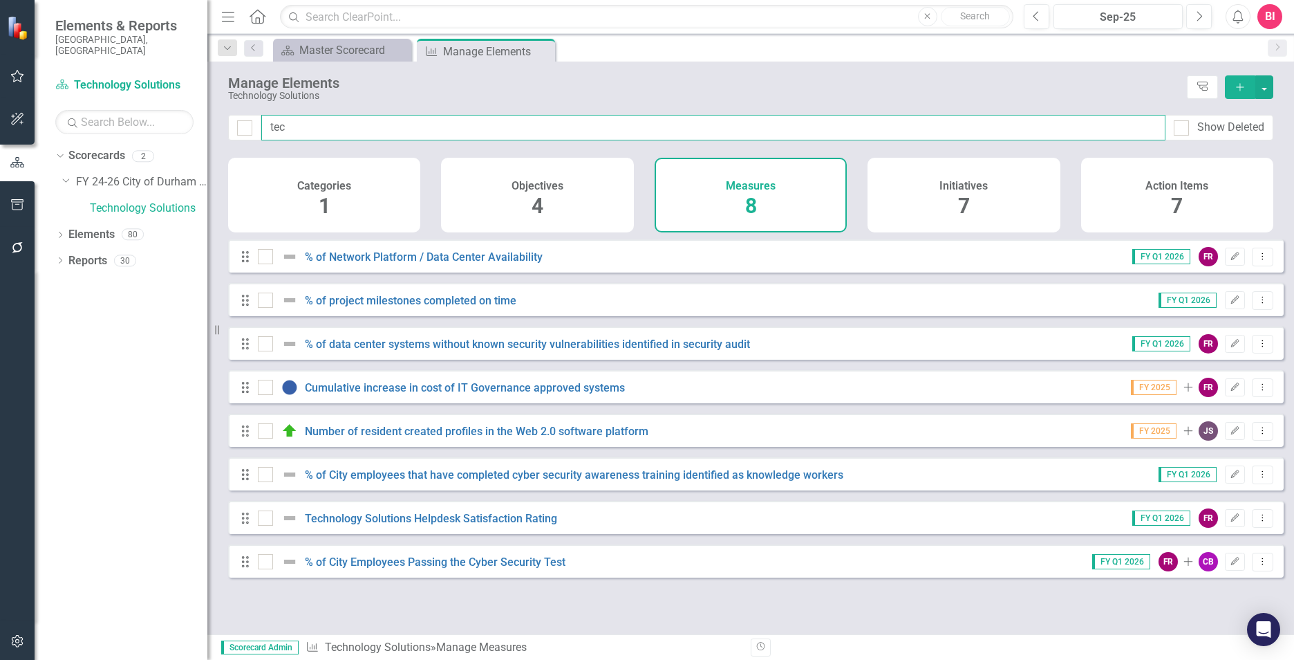
type input "tech"
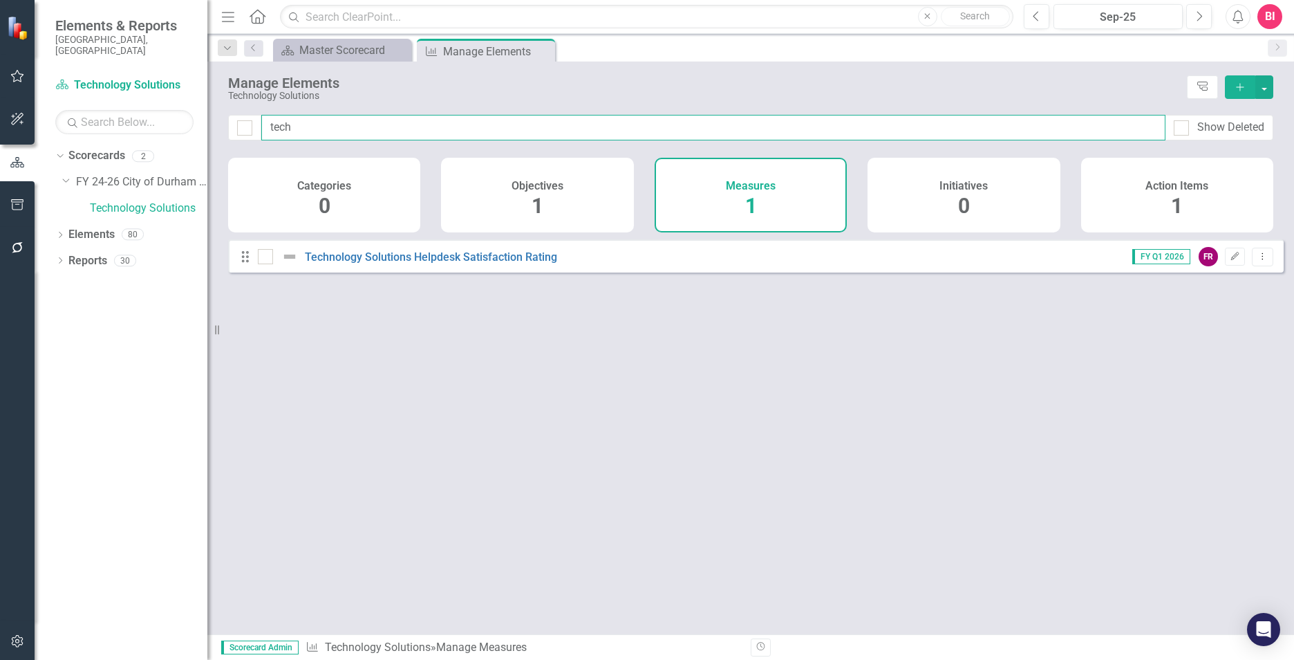
click at [328, 137] on input "tech" at bounding box center [713, 128] width 904 height 26
click at [328, 136] on input "tech" at bounding box center [713, 128] width 904 height 26
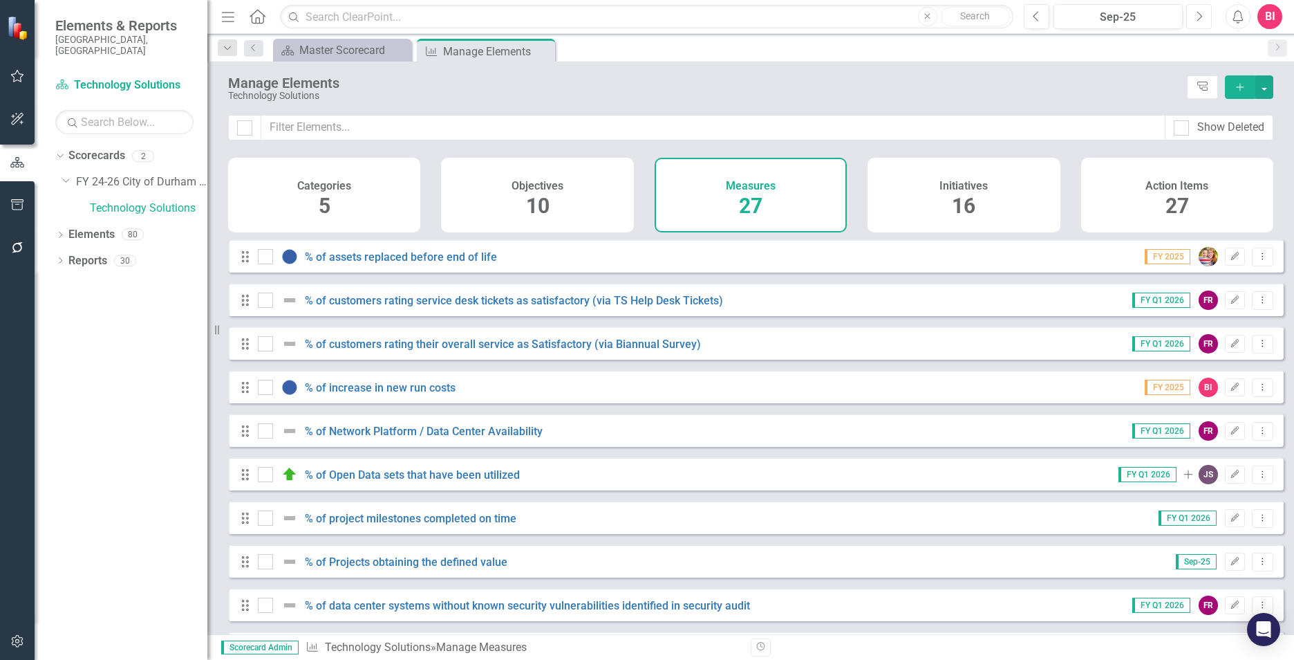
click at [1195, 17] on button "Next" at bounding box center [1199, 16] width 26 height 25
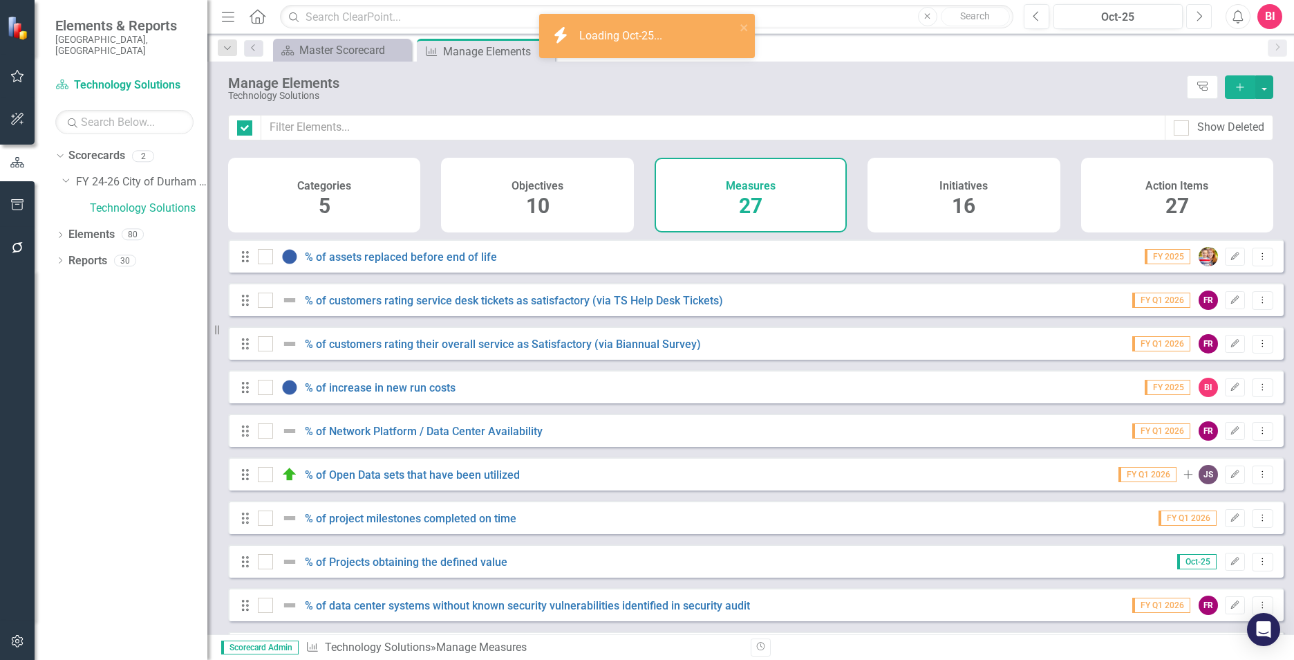
checkbox input "false"
click at [751, 197] on span "27" at bounding box center [751, 206] width 24 height 24
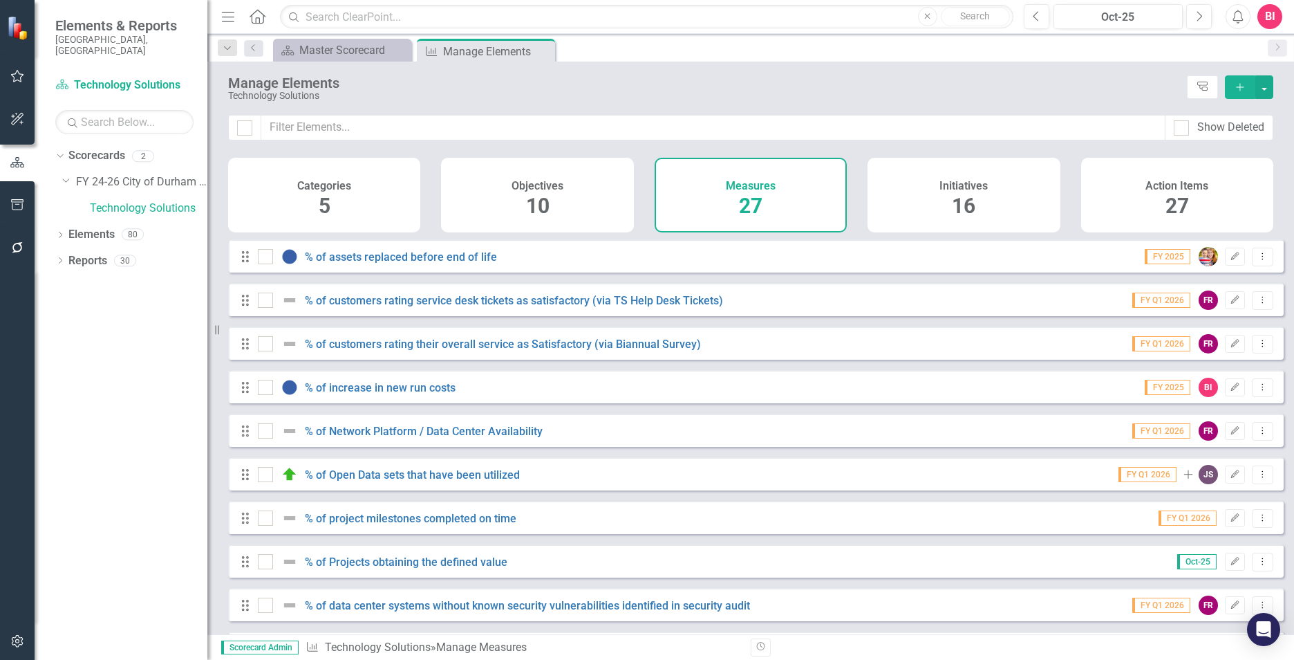
click at [0, 0] on icon "Close" at bounding box center [0, 0] width 0 height 0
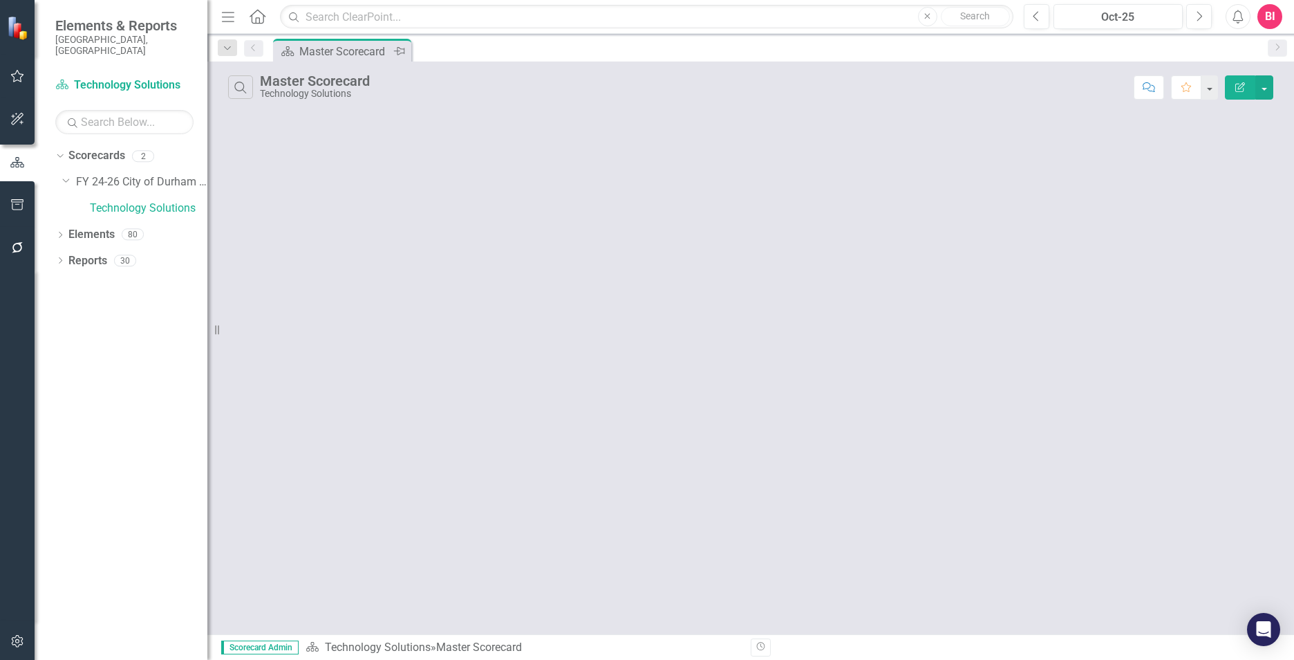
click at [313, 51] on div "Master Scorecard" at bounding box center [344, 51] width 91 height 17
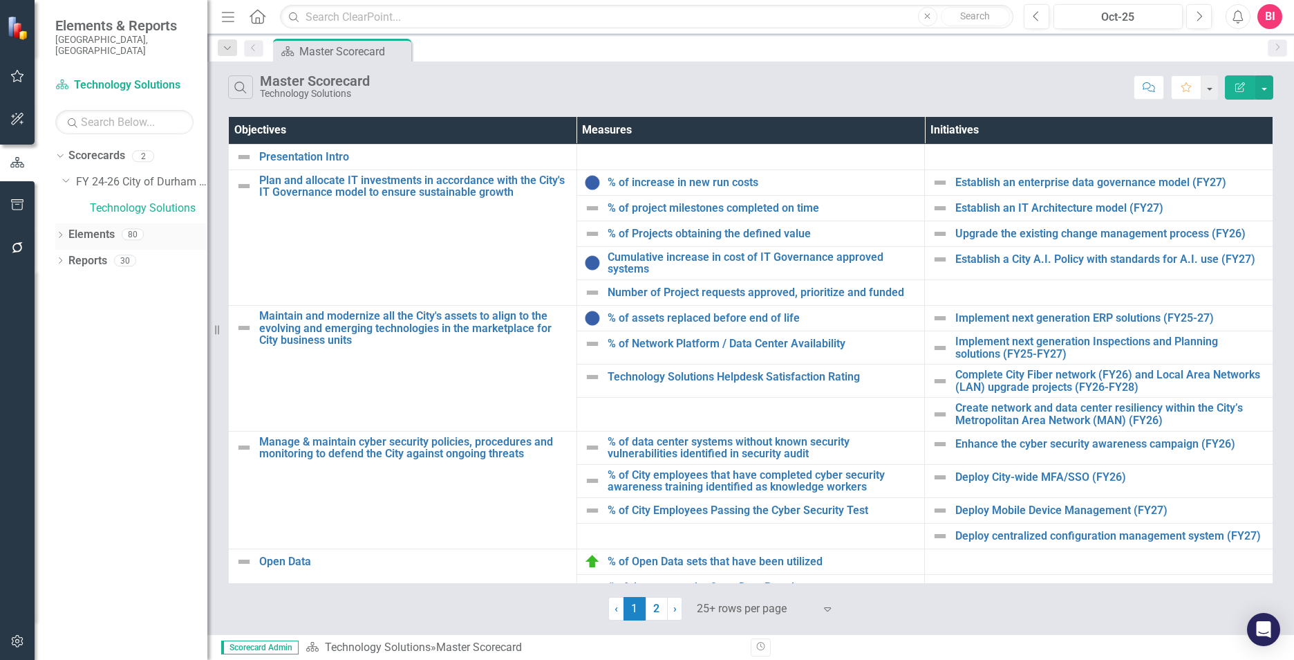
click at [82, 227] on link "Elements" at bounding box center [91, 235] width 46 height 16
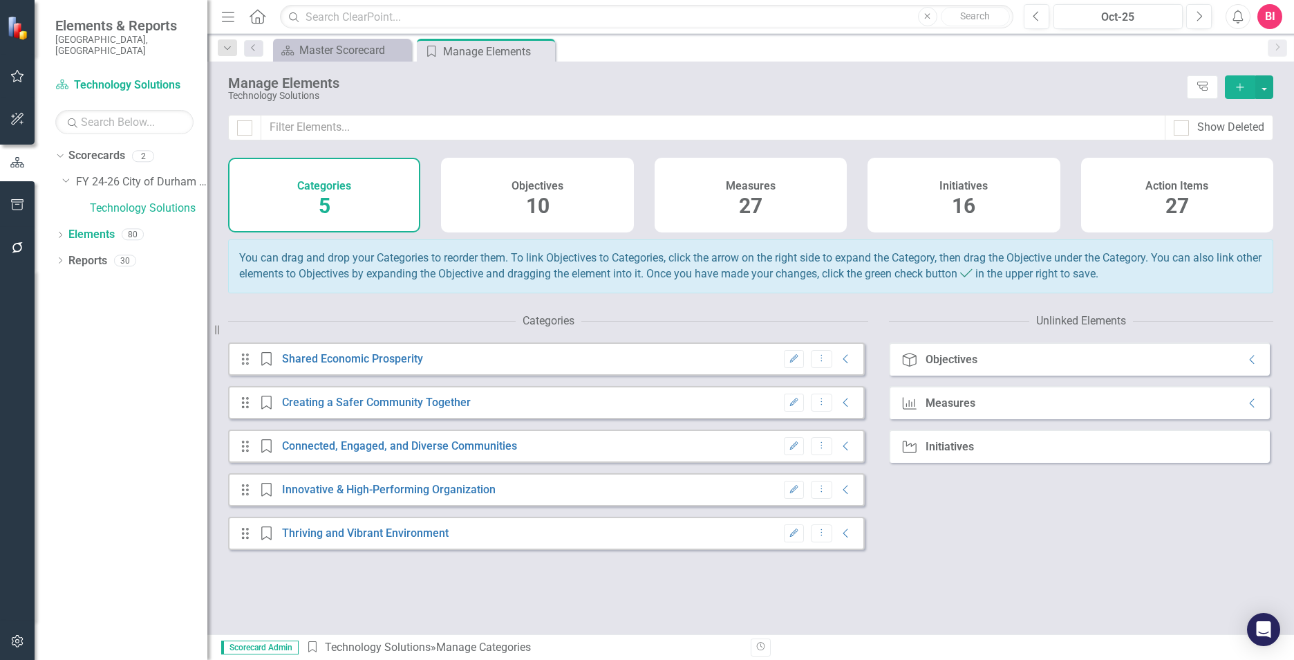
click at [709, 212] on div "Measures 27" at bounding box center [751, 195] width 192 height 75
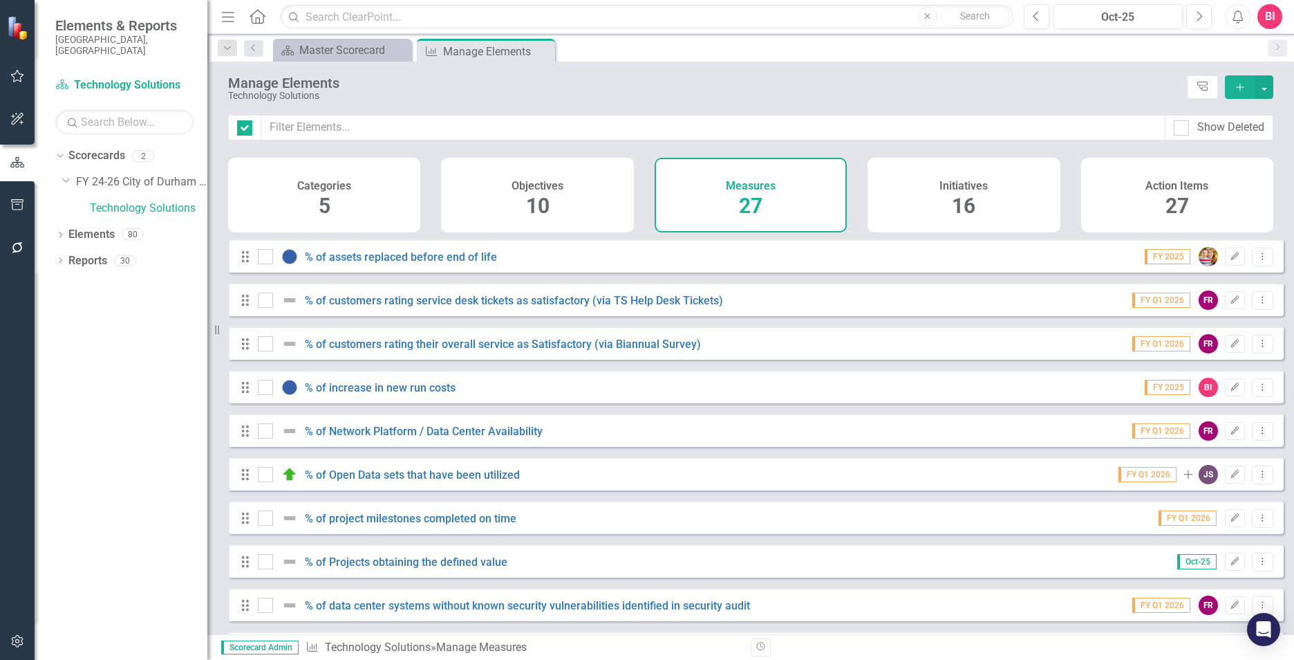
checkbox input "false"
click at [552, 403] on div "Drag % of increase in new run costs FY 2025 BI Edit Dropdown Menu" at bounding box center [756, 386] width 1056 height 33
click at [404, 394] on link "% of increase in new run costs" at bounding box center [380, 387] width 151 height 13
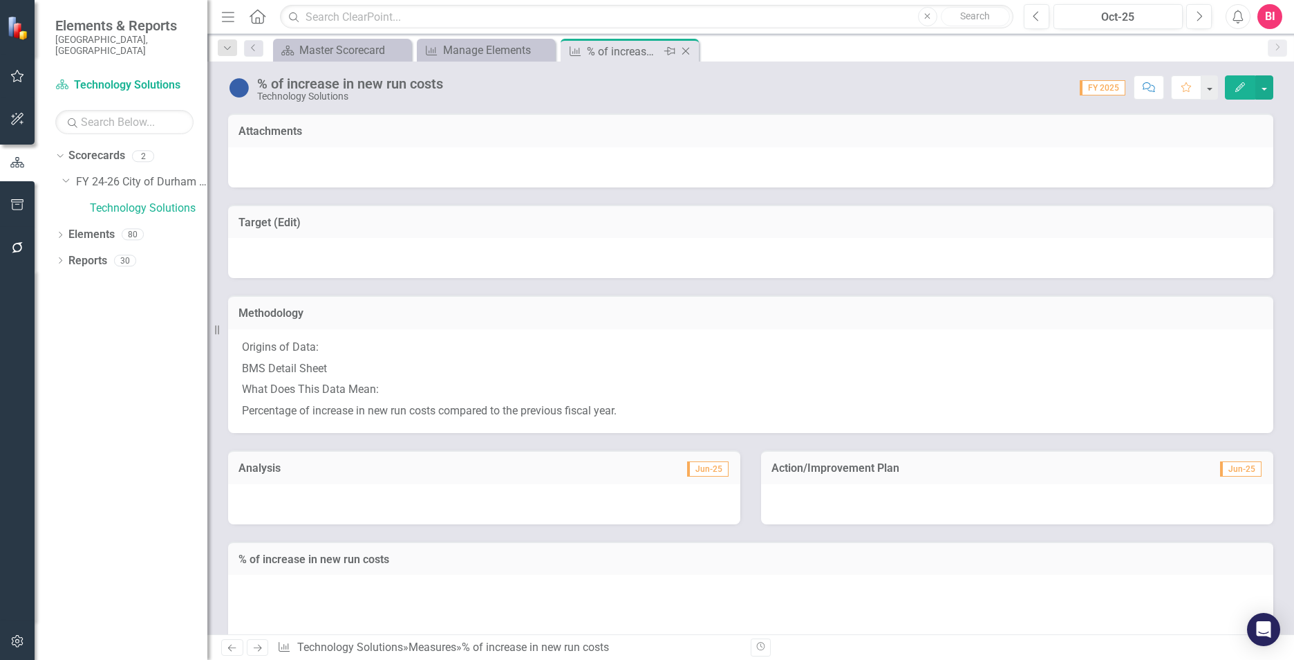
click at [687, 55] on icon "Close" at bounding box center [686, 51] width 14 height 11
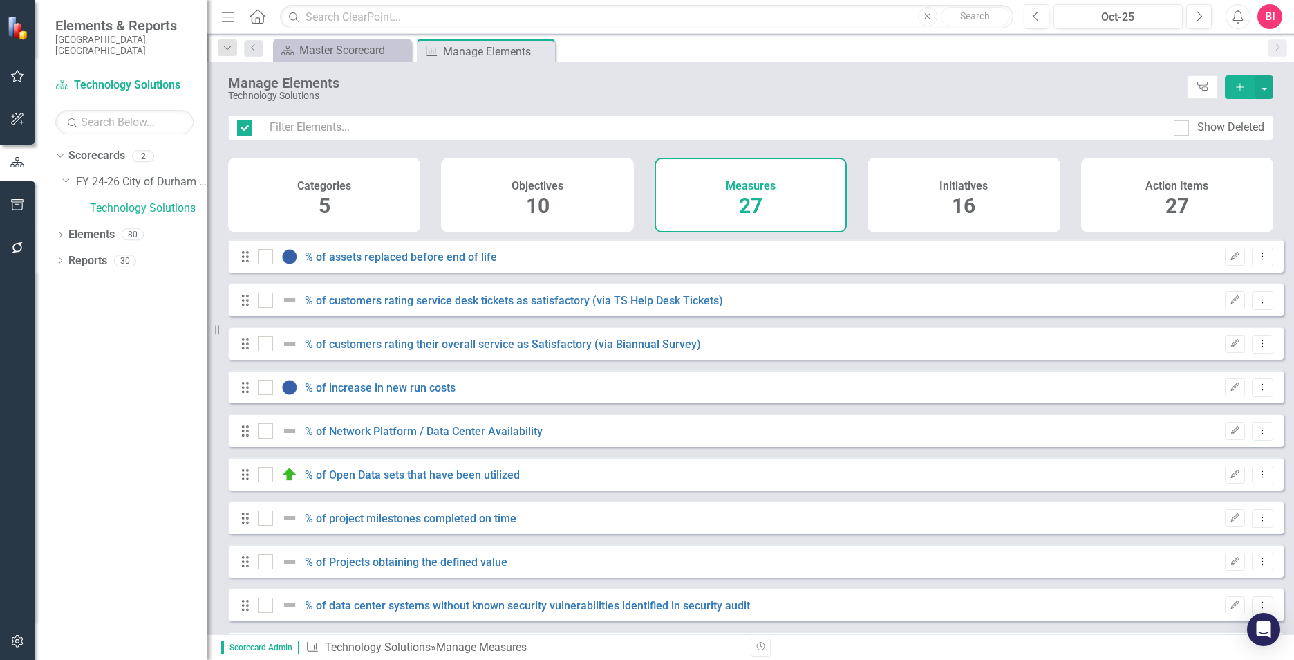
checkbox input "false"
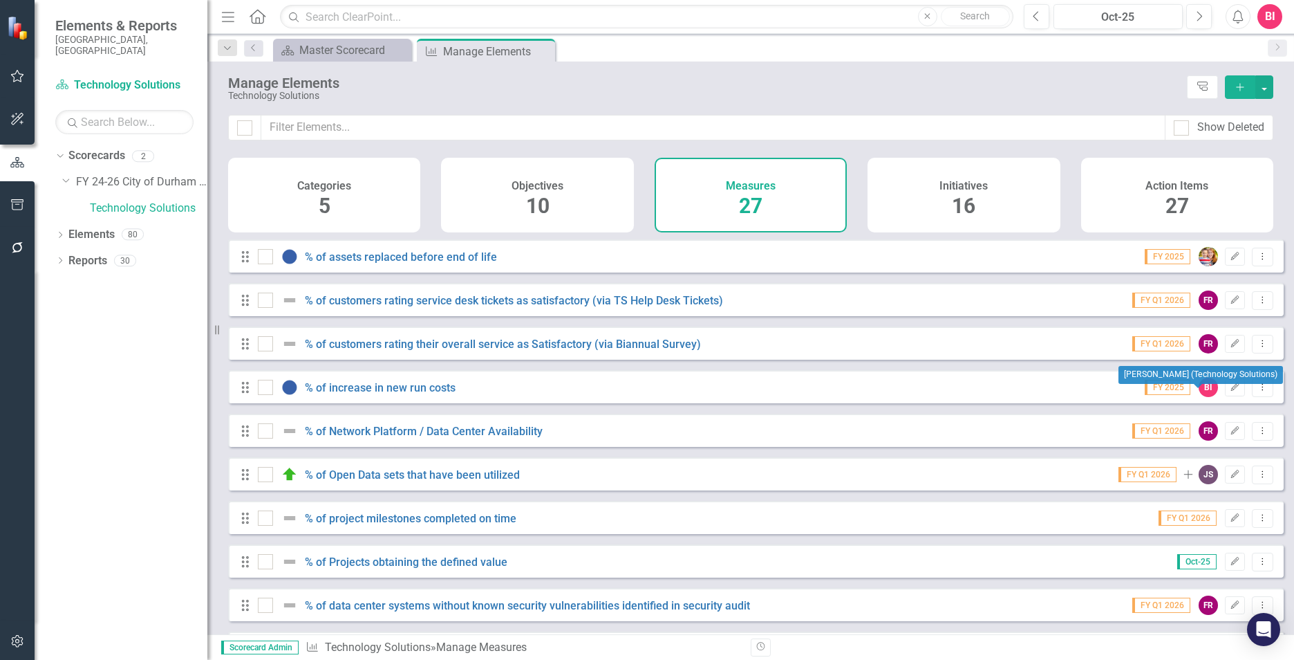
click at [1202, 388] on div "BI" at bounding box center [1208, 386] width 19 height 19
